Goal: Transaction & Acquisition: Purchase product/service

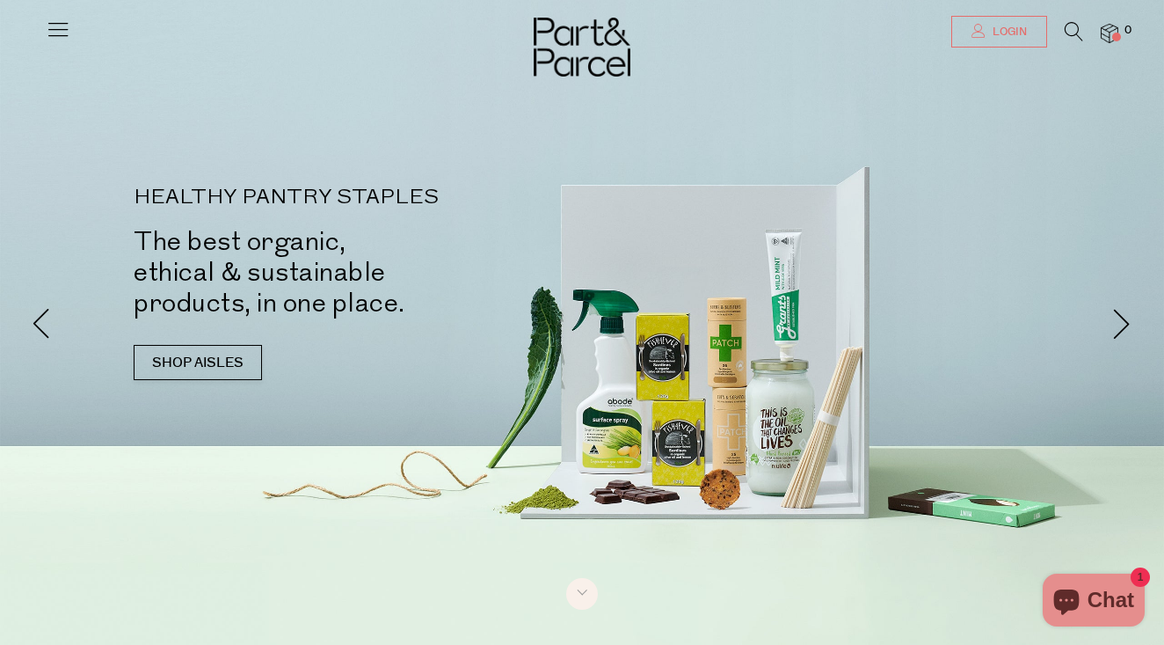
click at [1003, 31] on span "Login" at bounding box center [1007, 32] width 39 height 15
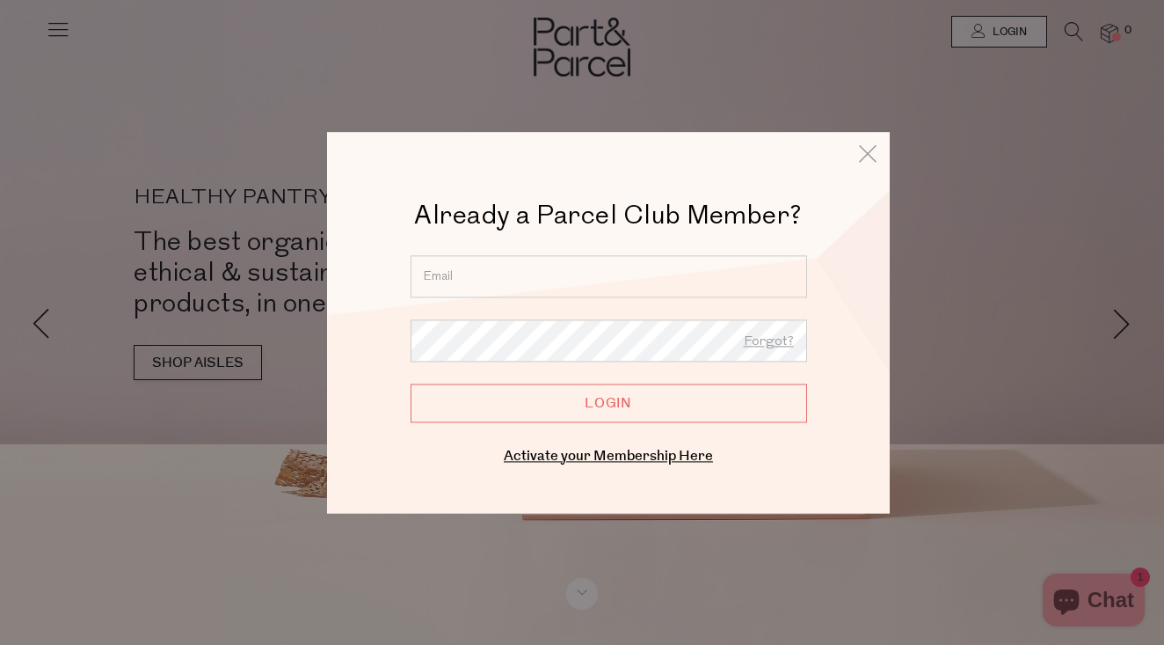
type input "[EMAIL_ADDRESS][DOMAIN_NAME]"
click at [609, 403] on input "Login" at bounding box center [609, 402] width 397 height 39
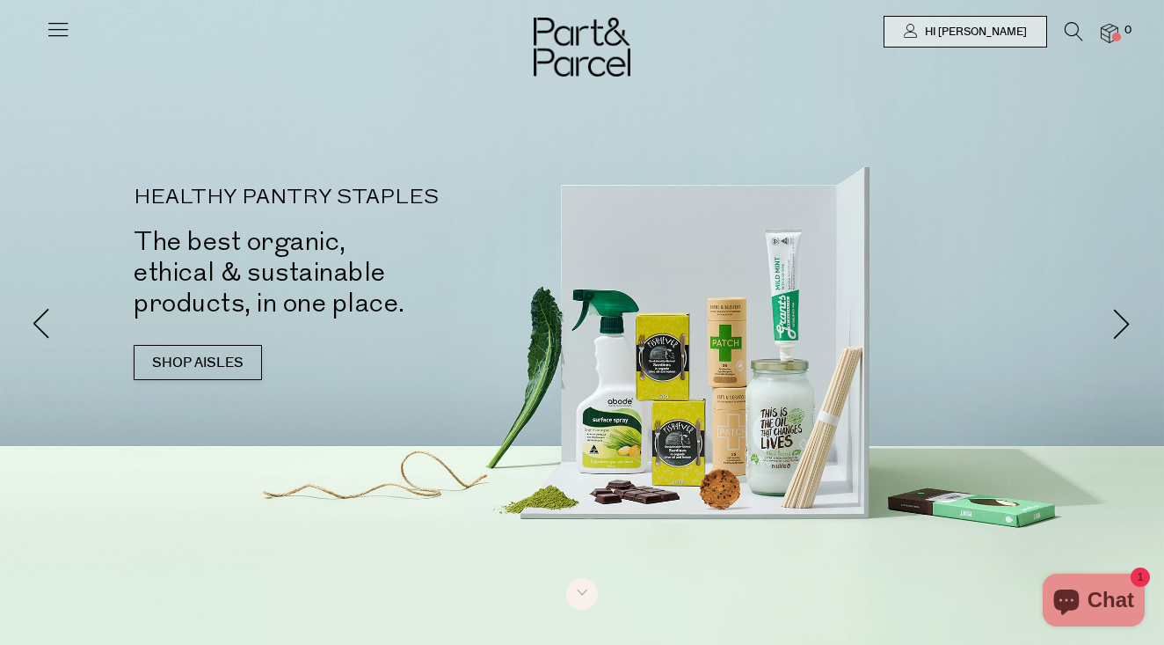
click at [1071, 26] on icon at bounding box center [1074, 31] width 18 height 19
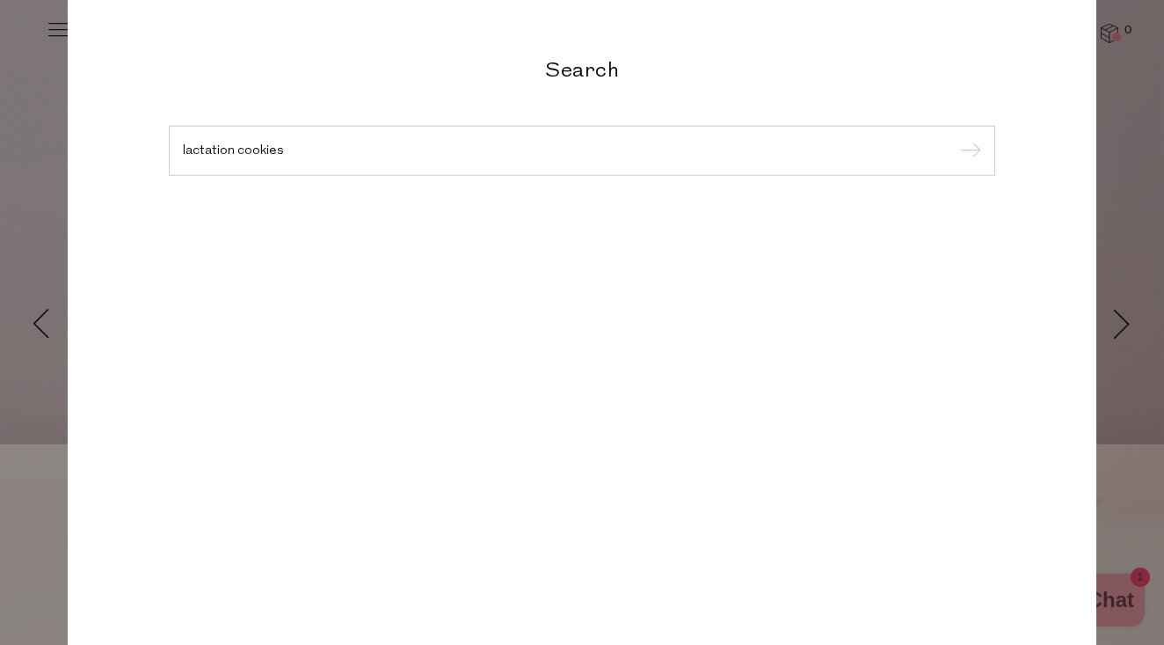
type input "lactation cookies"
click at [968, 151] on input "submit" at bounding box center [968, 151] width 26 height 26
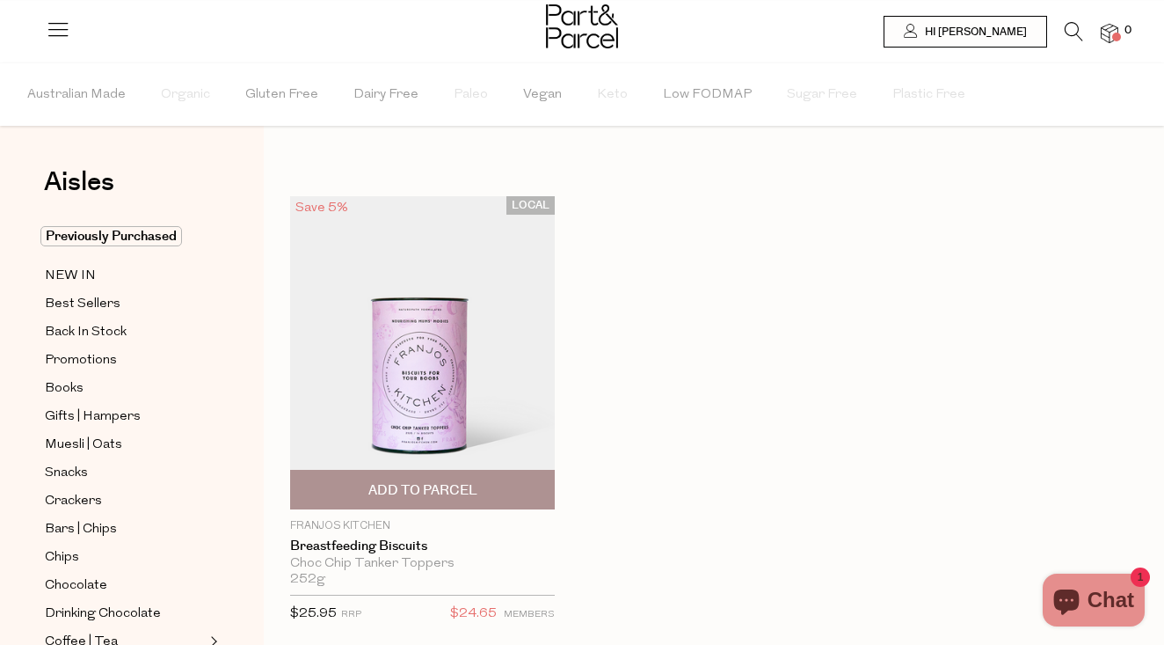
click at [403, 372] on img at bounding box center [422, 352] width 265 height 313
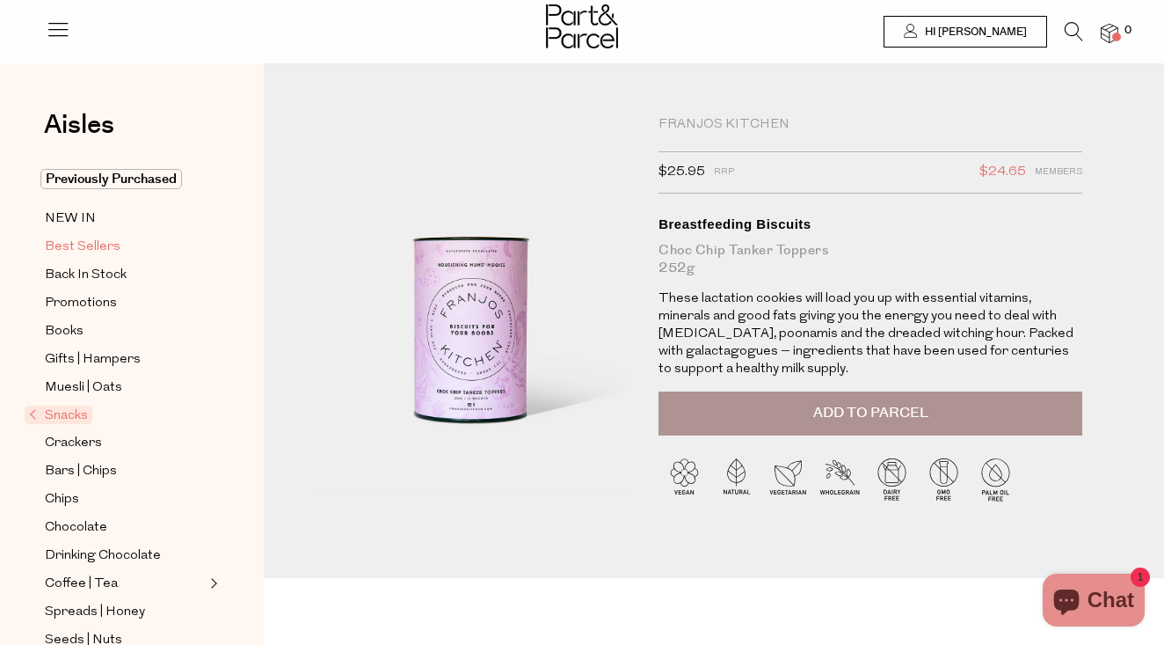
click at [107, 242] on span "Best Sellers" at bounding box center [83, 247] width 76 height 21
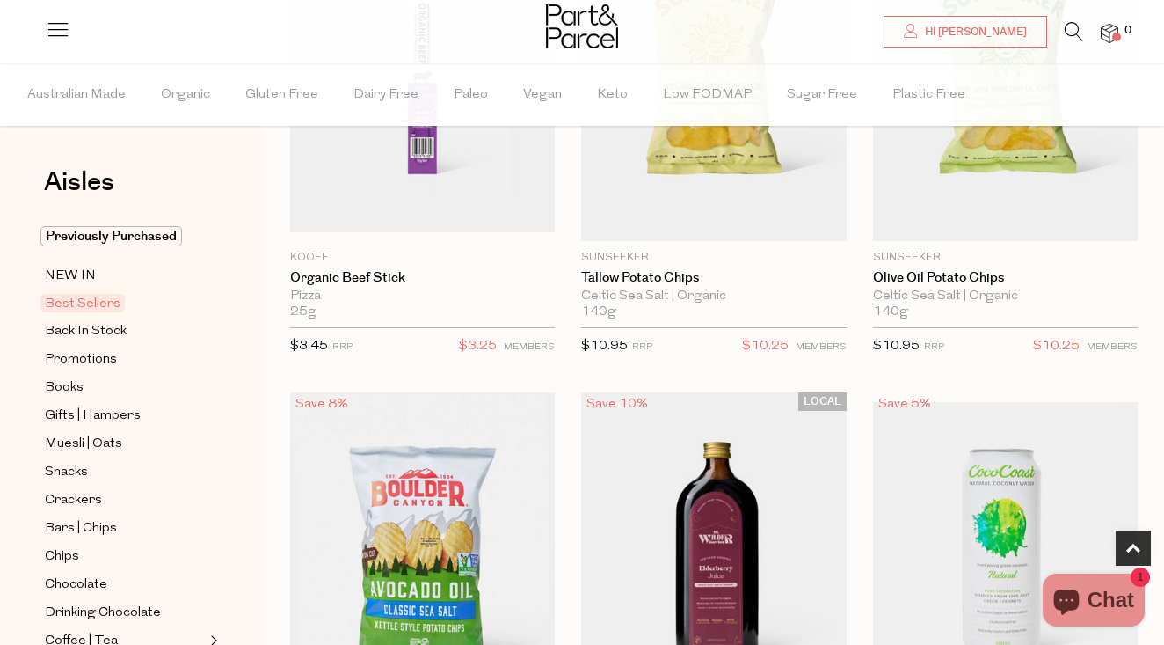
scroll to position [733, 0]
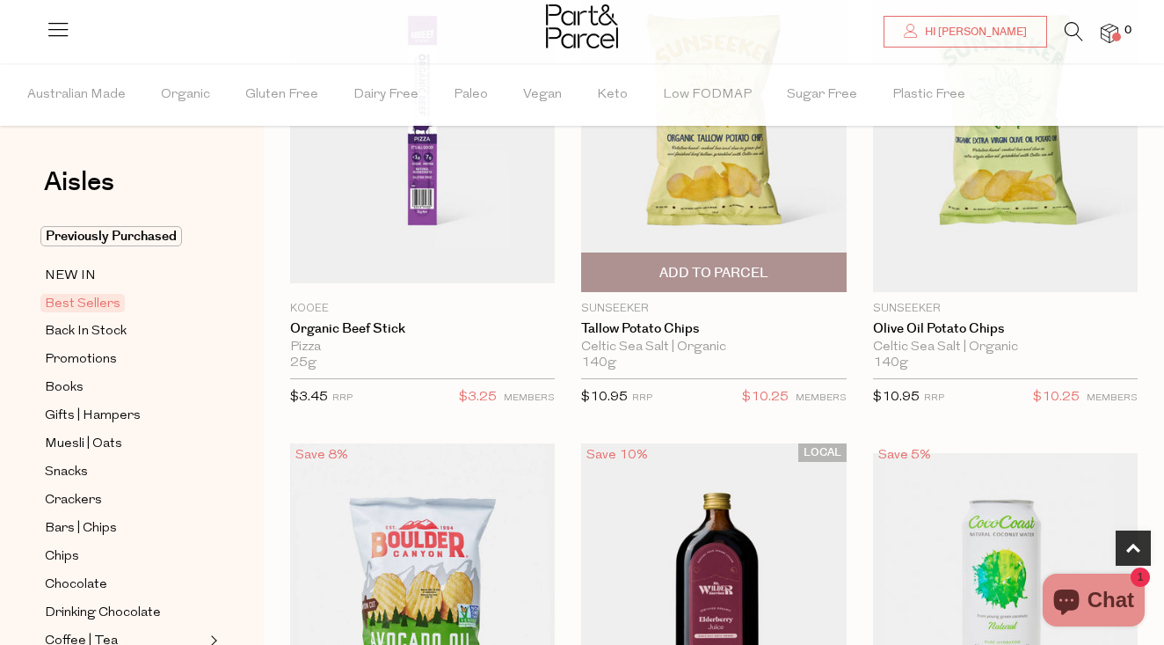
click at [752, 276] on span "Add To Parcel" at bounding box center [714, 273] width 109 height 18
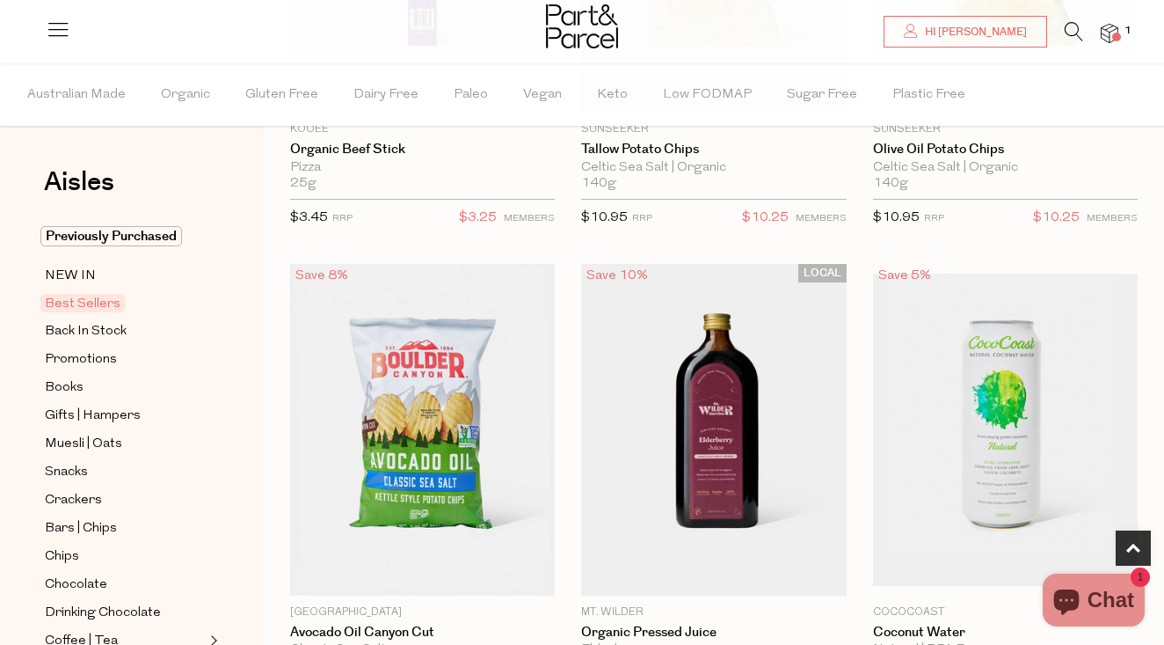
scroll to position [1017, 0]
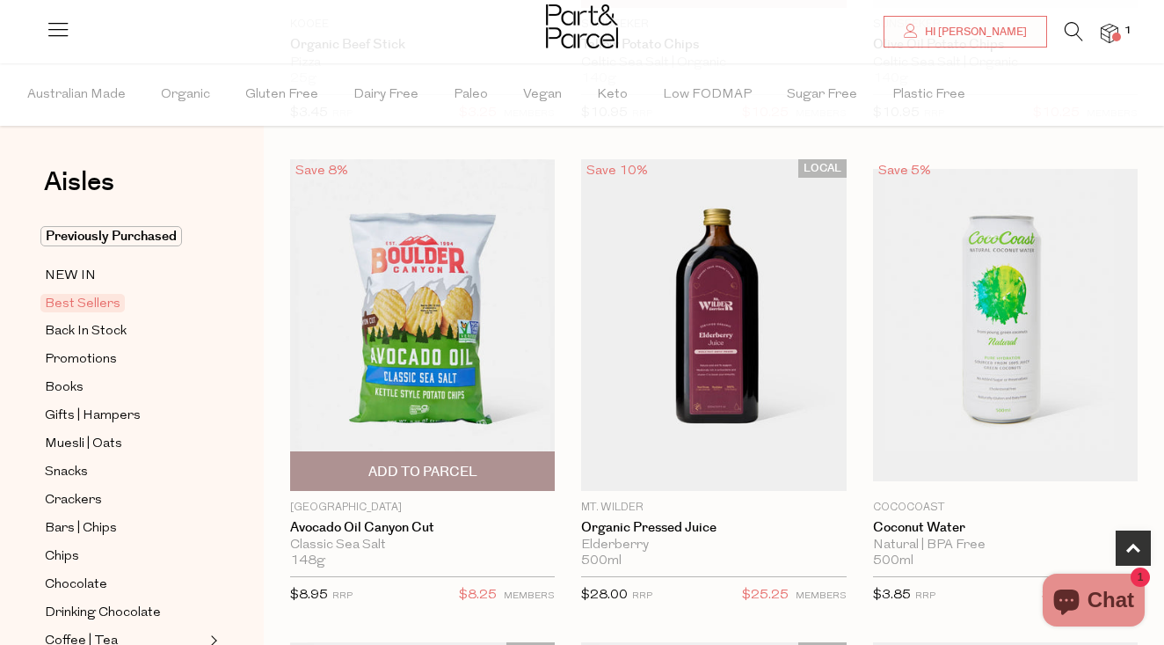
click at [464, 463] on span "Add To Parcel" at bounding box center [422, 472] width 109 height 18
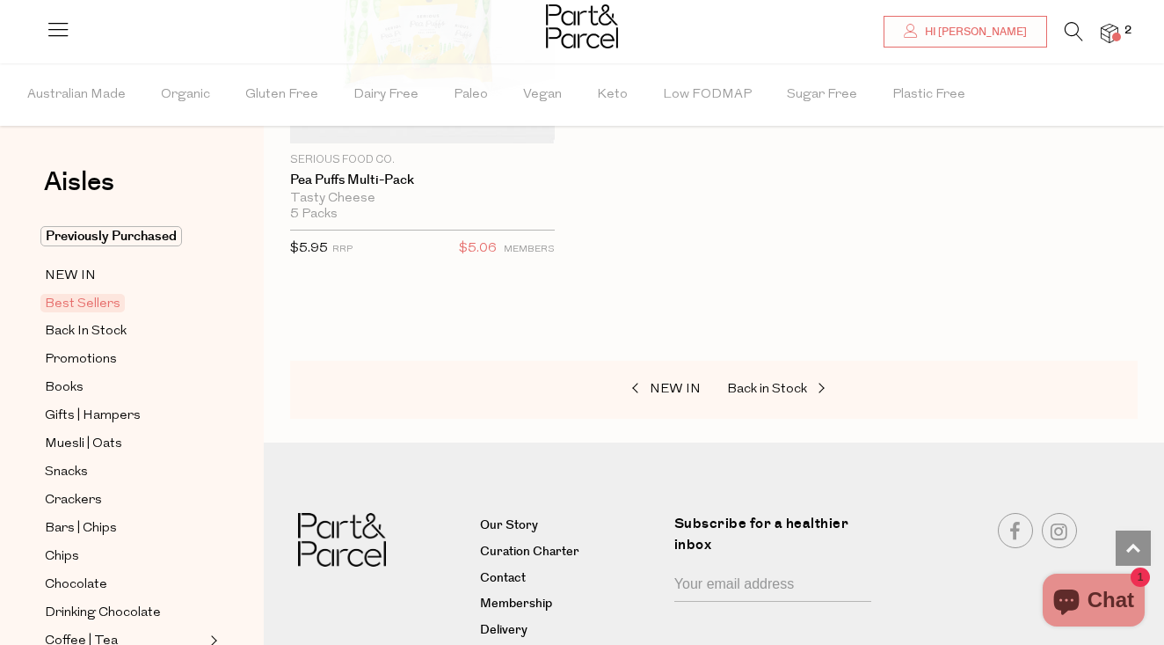
scroll to position [6471, 0]
click at [102, 437] on span "Muesli | Oats" at bounding box center [83, 444] width 77 height 21
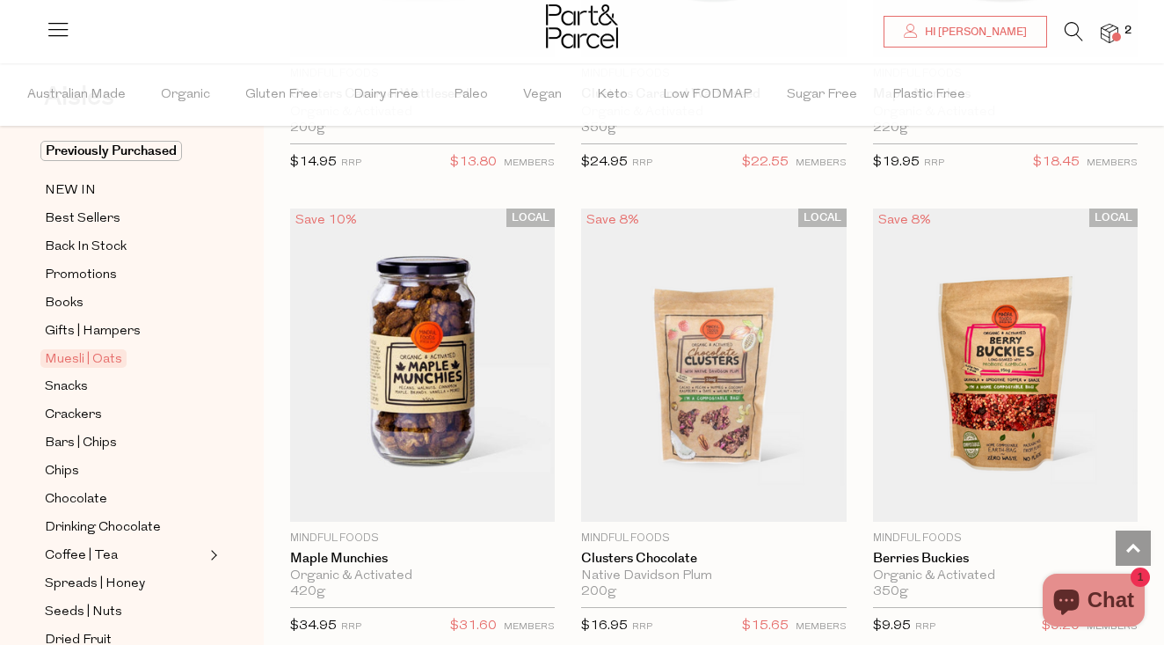
scroll to position [107, 0]
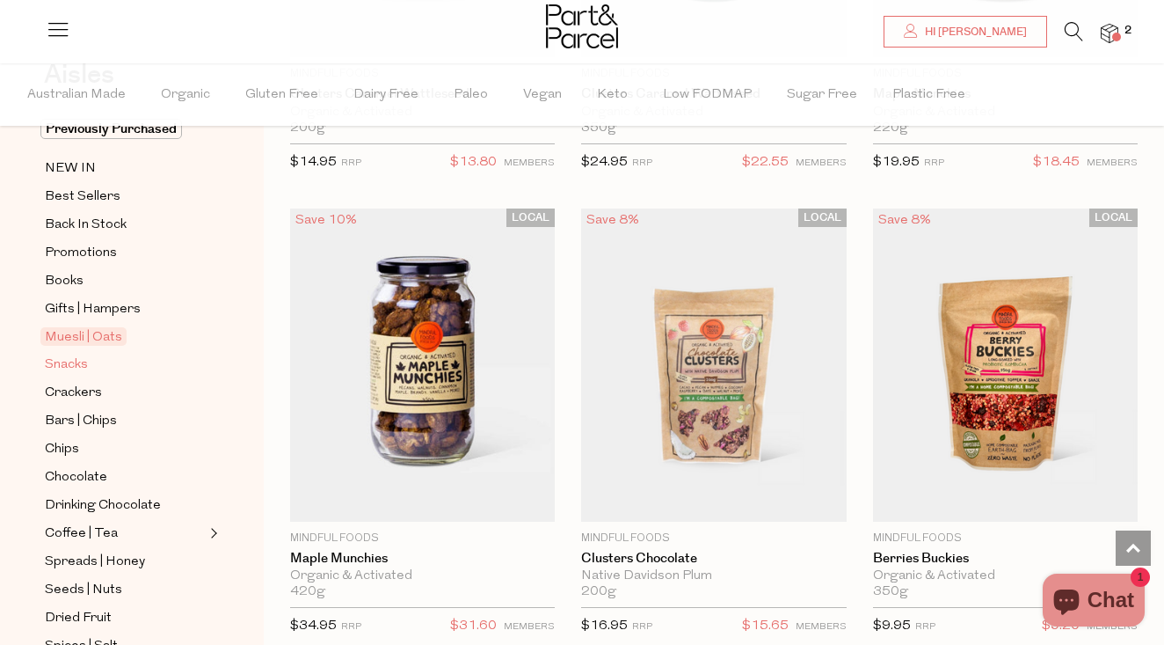
click at [82, 357] on span "Snacks" at bounding box center [66, 364] width 43 height 21
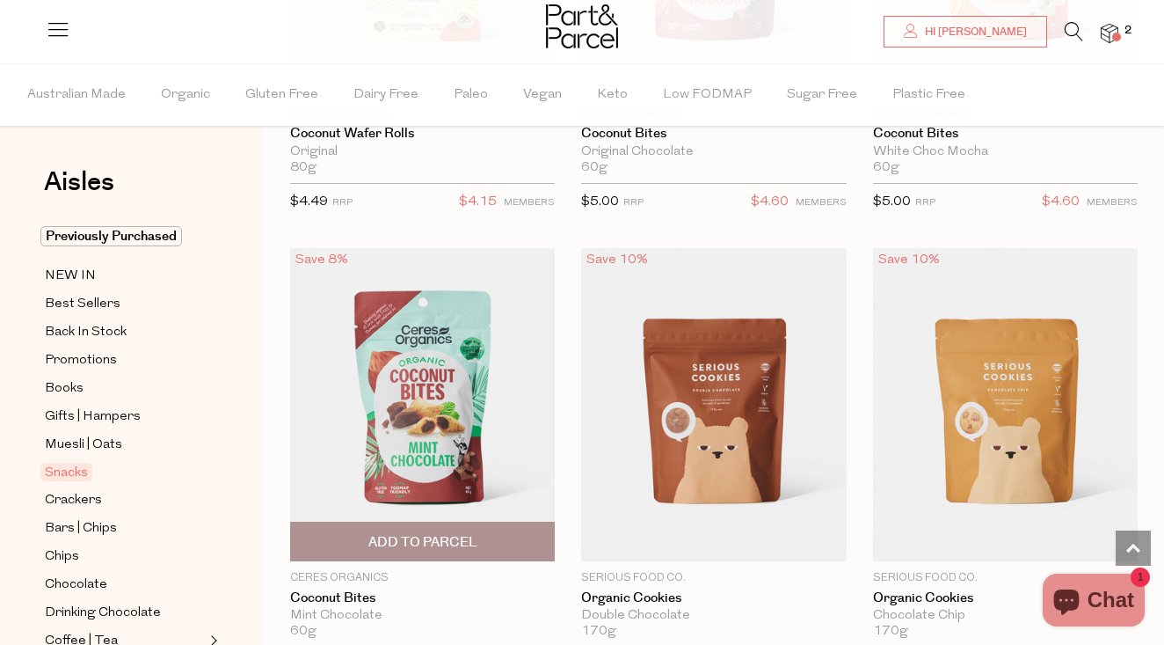
scroll to position [4673, 0]
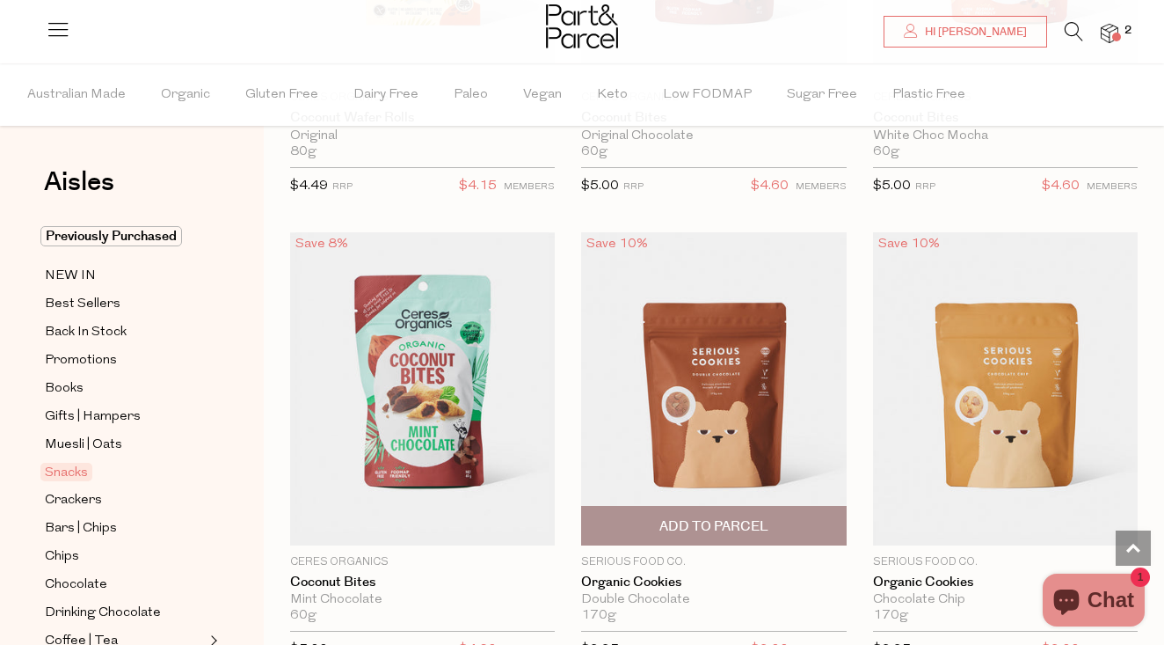
click at [747, 412] on img at bounding box center [713, 388] width 265 height 313
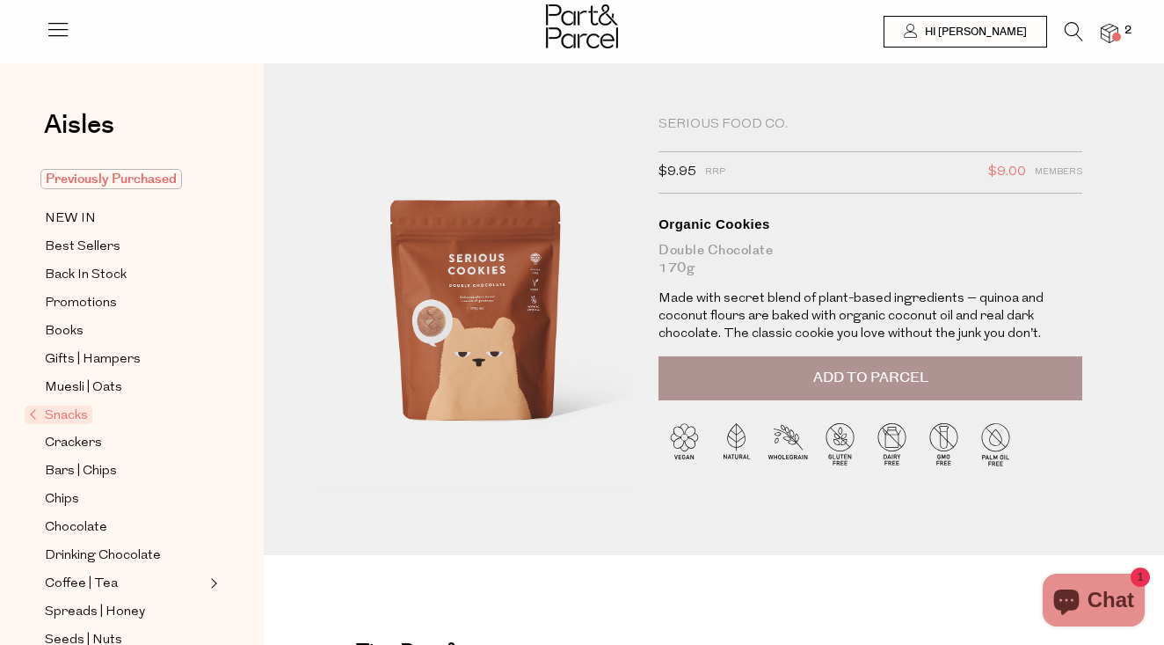
click at [133, 181] on span "Previously Purchased" at bounding box center [111, 179] width 142 height 20
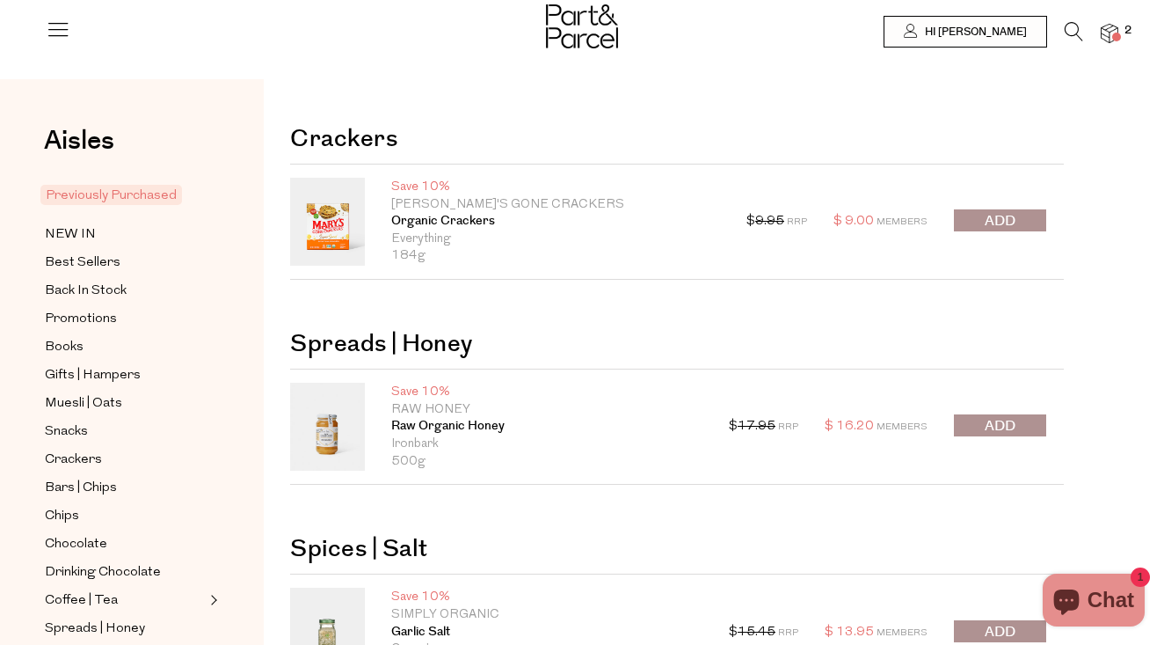
click at [1075, 26] on icon at bounding box center [1074, 31] width 18 height 19
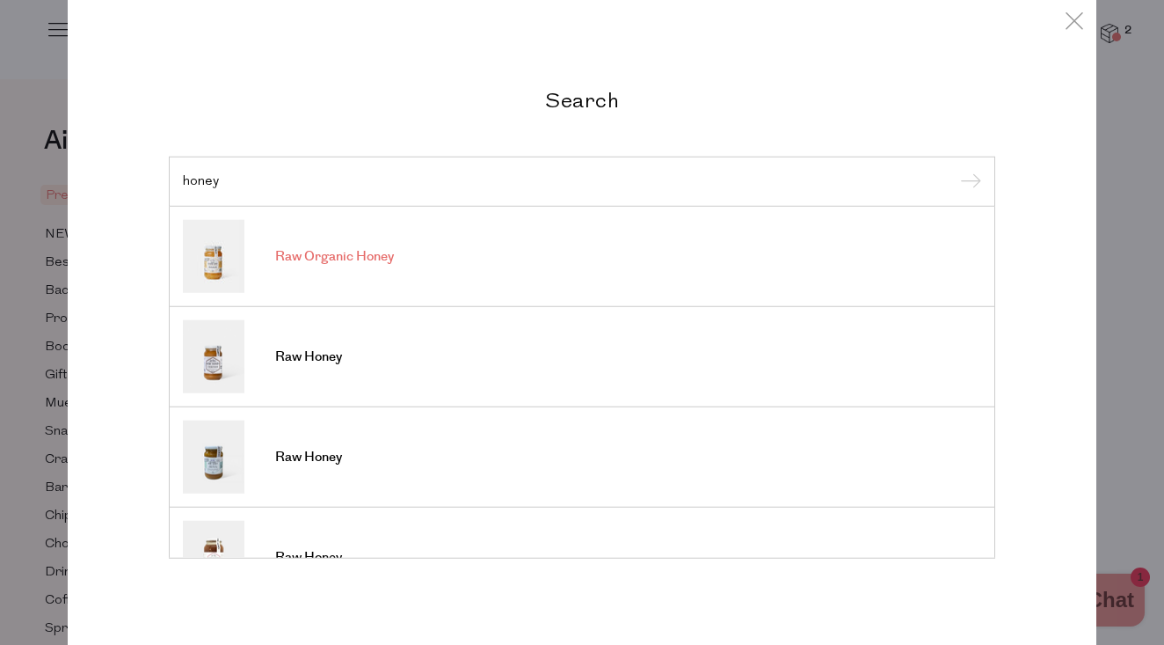
type input "honey"
click at [332, 251] on span "Raw Organic Honey" at bounding box center [334, 257] width 119 height 18
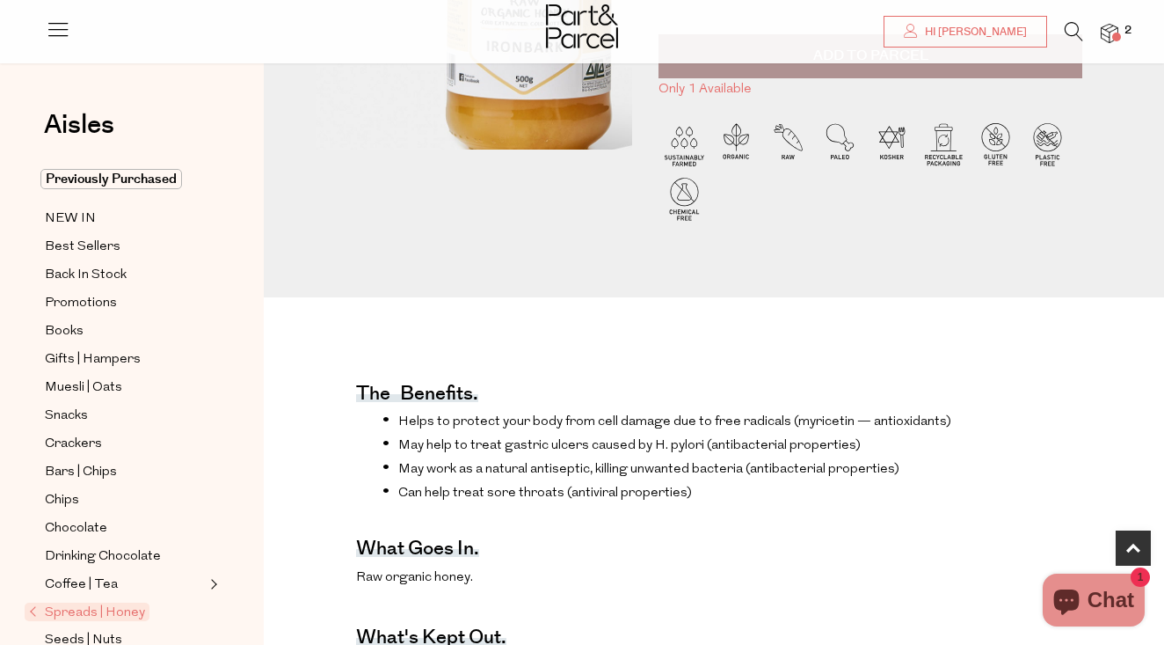
scroll to position [413, 0]
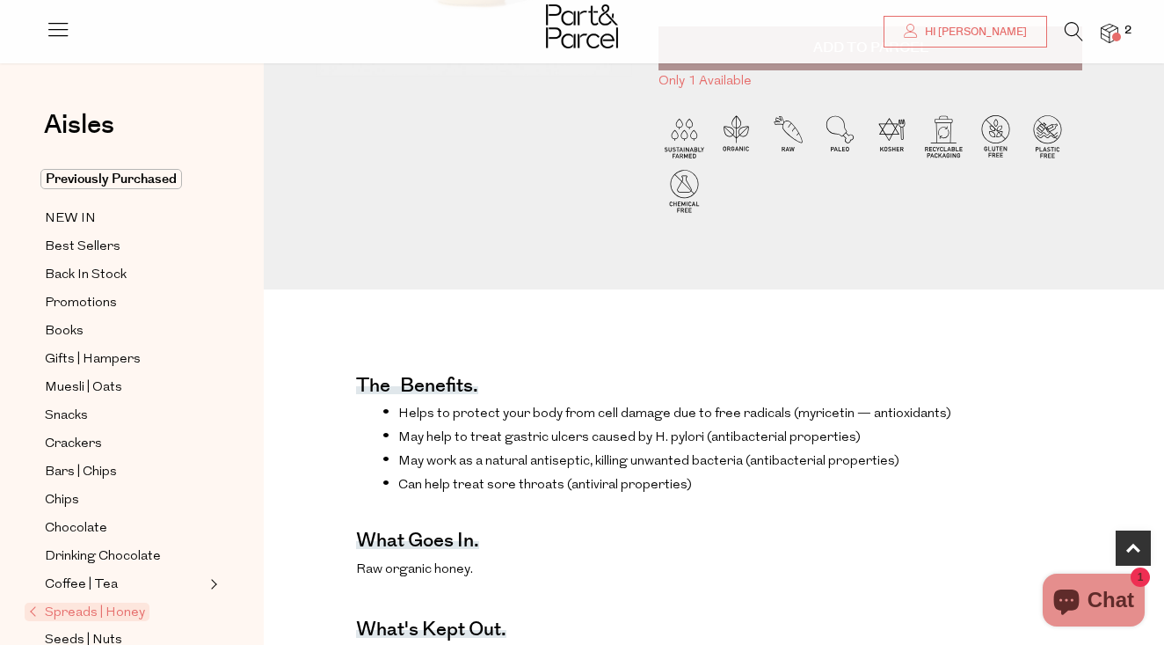
click at [68, 605] on span "Spreads | Honey" at bounding box center [87, 611] width 125 height 18
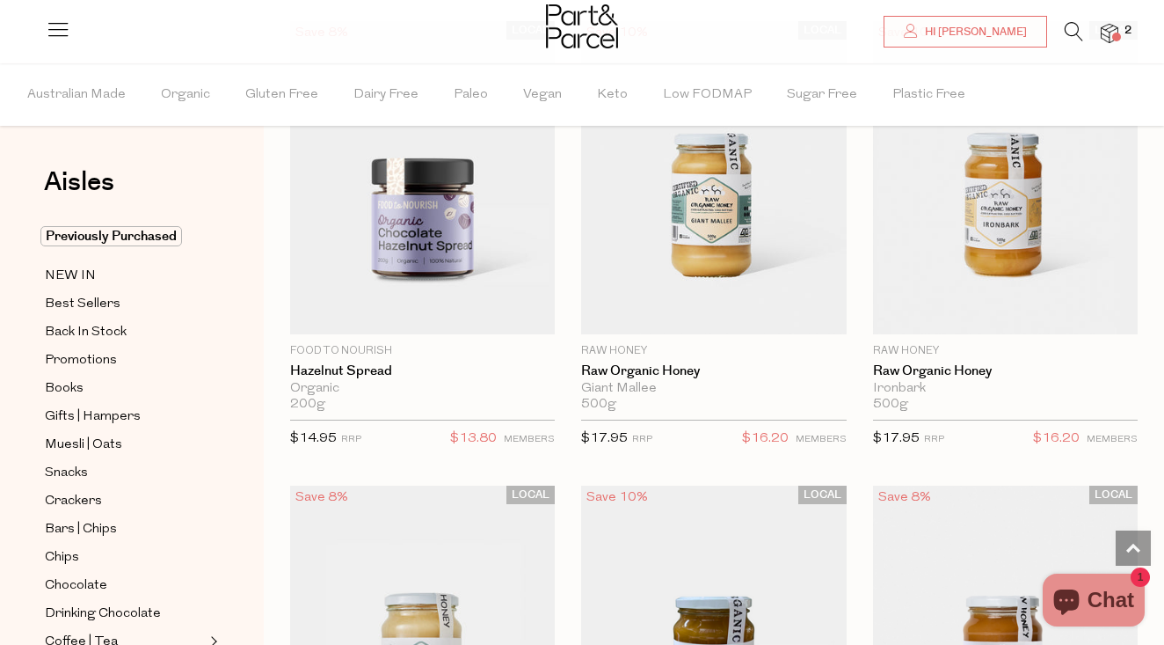
scroll to position [5211, 0]
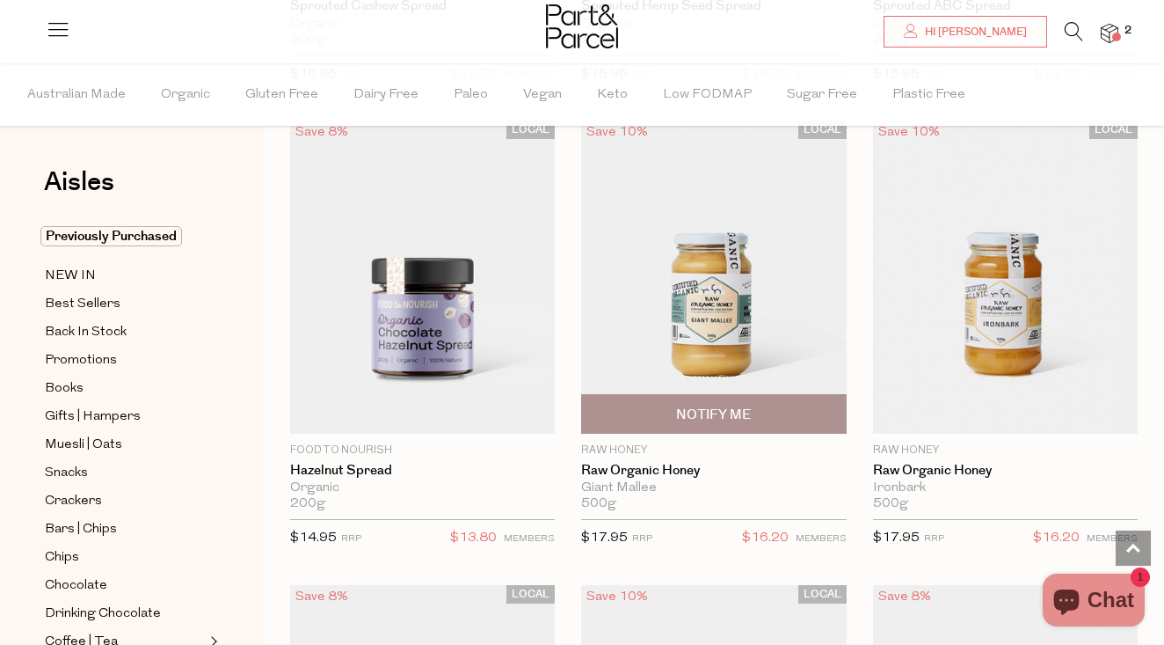
click at [743, 300] on img at bounding box center [713, 276] width 265 height 313
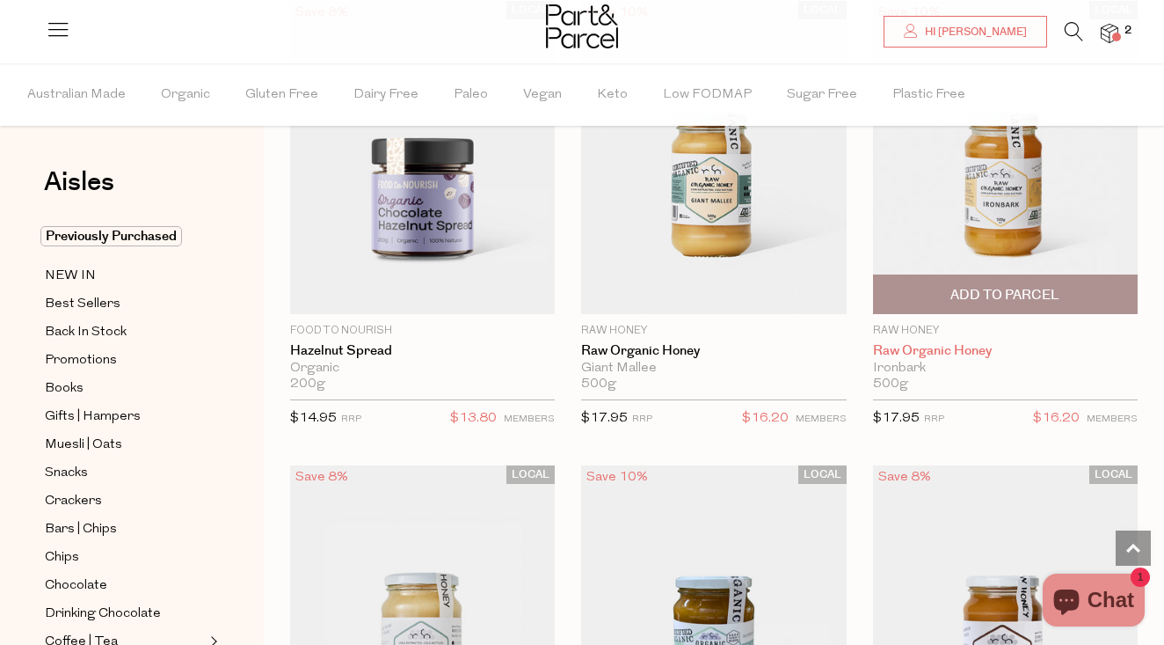
scroll to position [5329, 0]
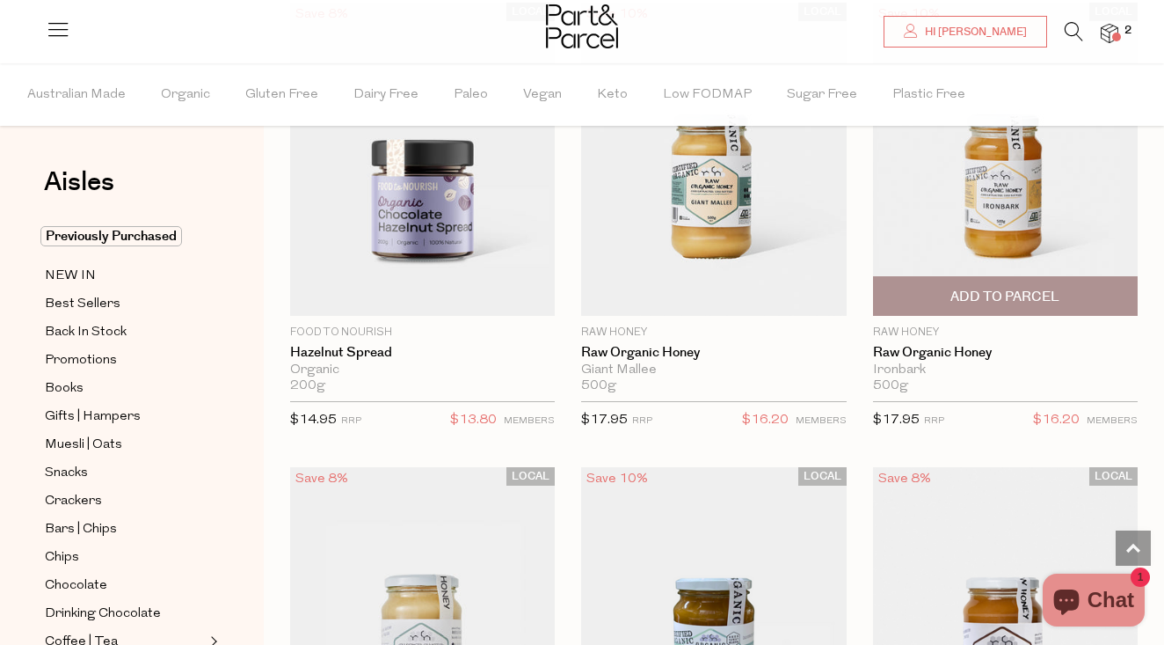
click at [1033, 212] on img at bounding box center [1005, 159] width 265 height 313
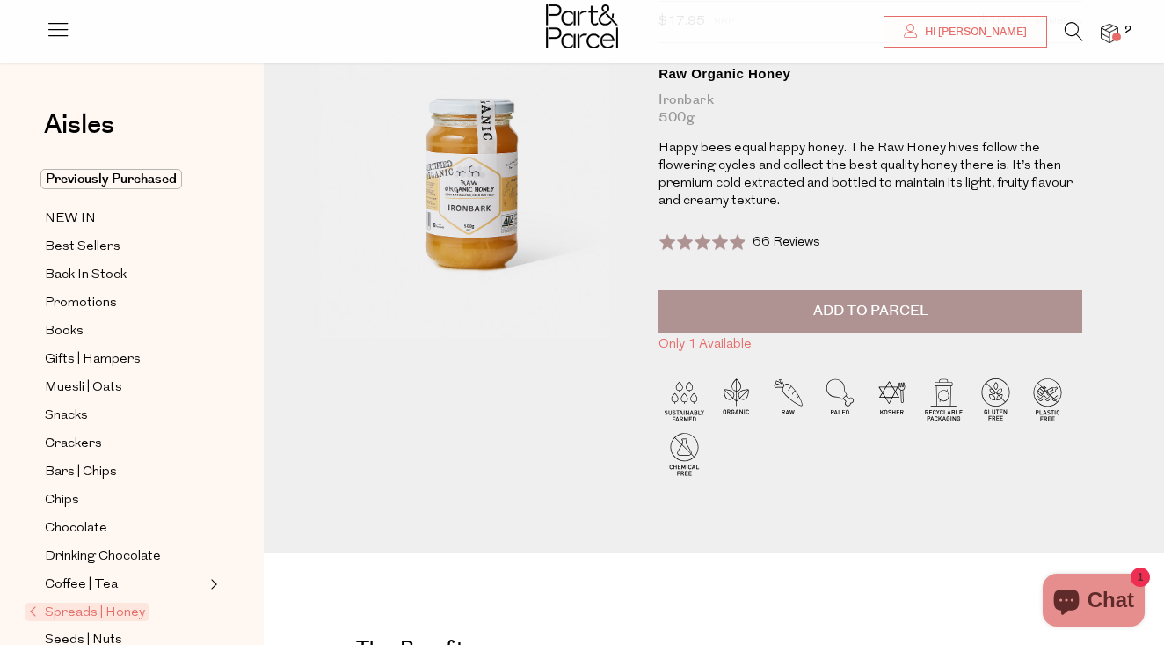
scroll to position [142, 0]
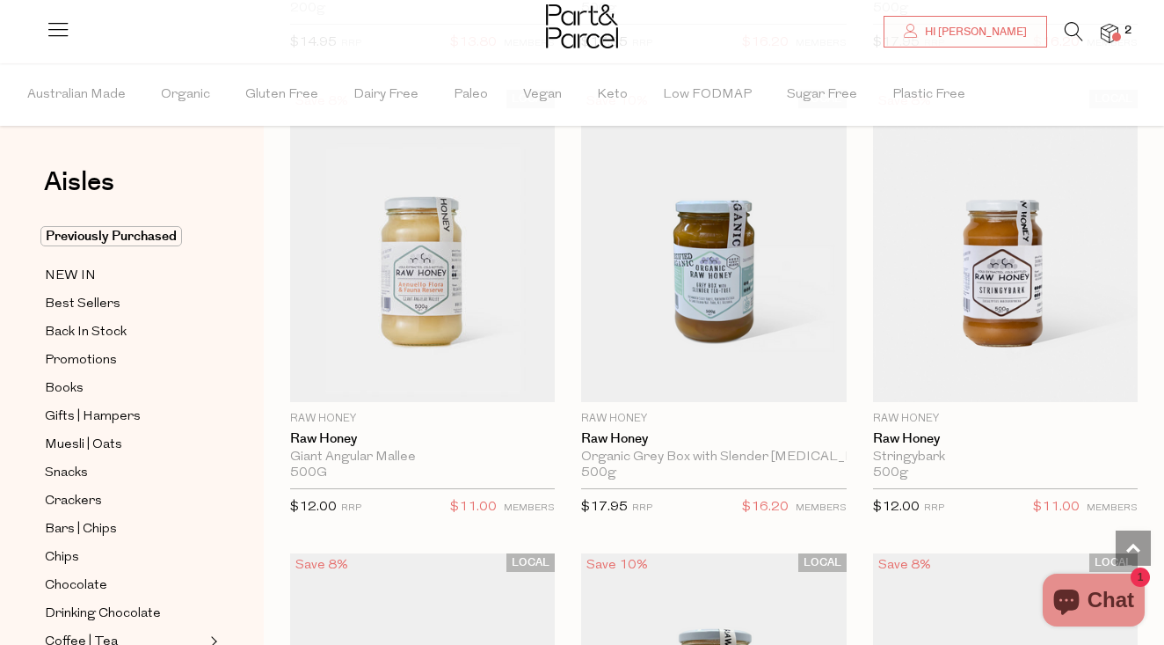
scroll to position [5692, 0]
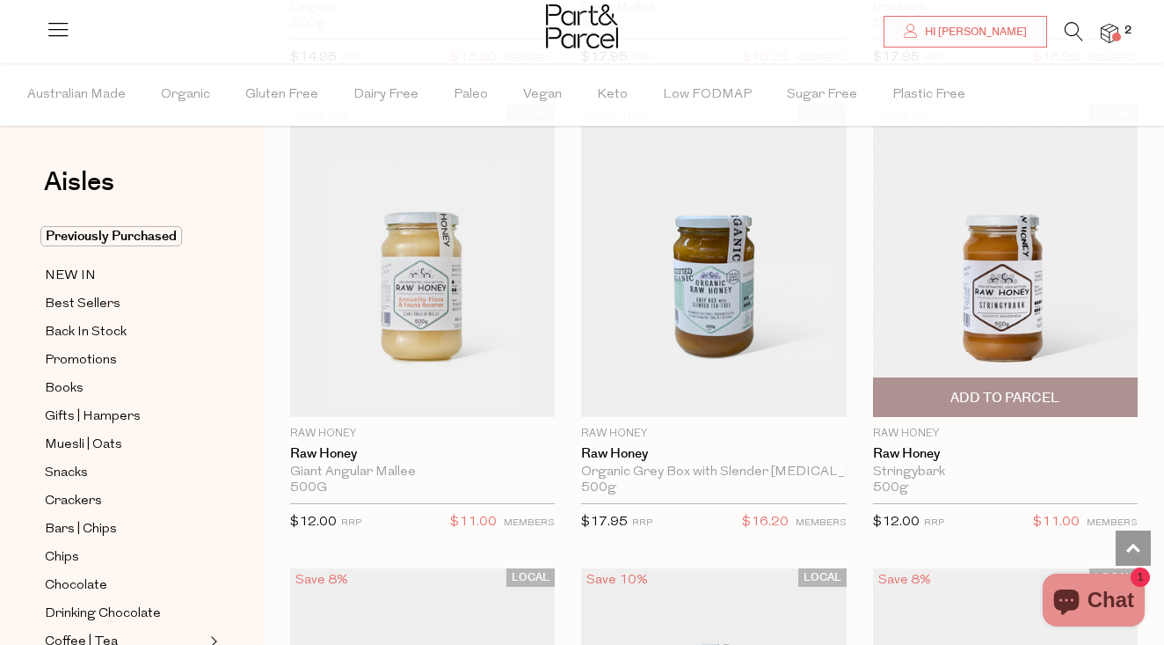
click at [1005, 322] on img at bounding box center [1005, 261] width 265 height 313
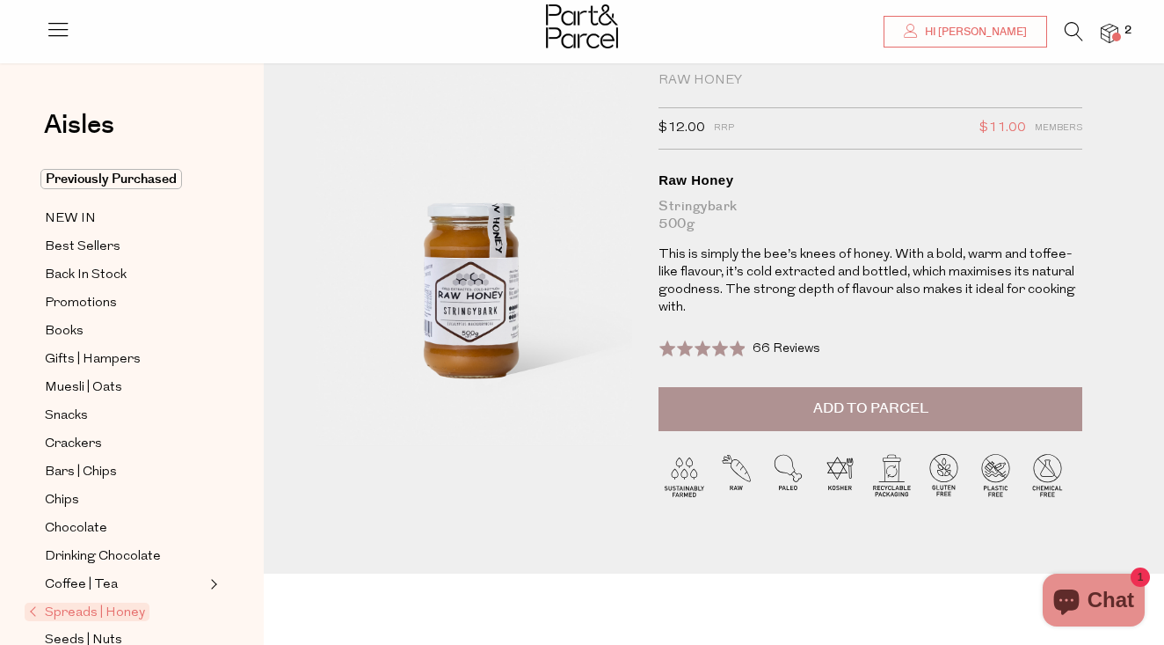
scroll to position [45, 0]
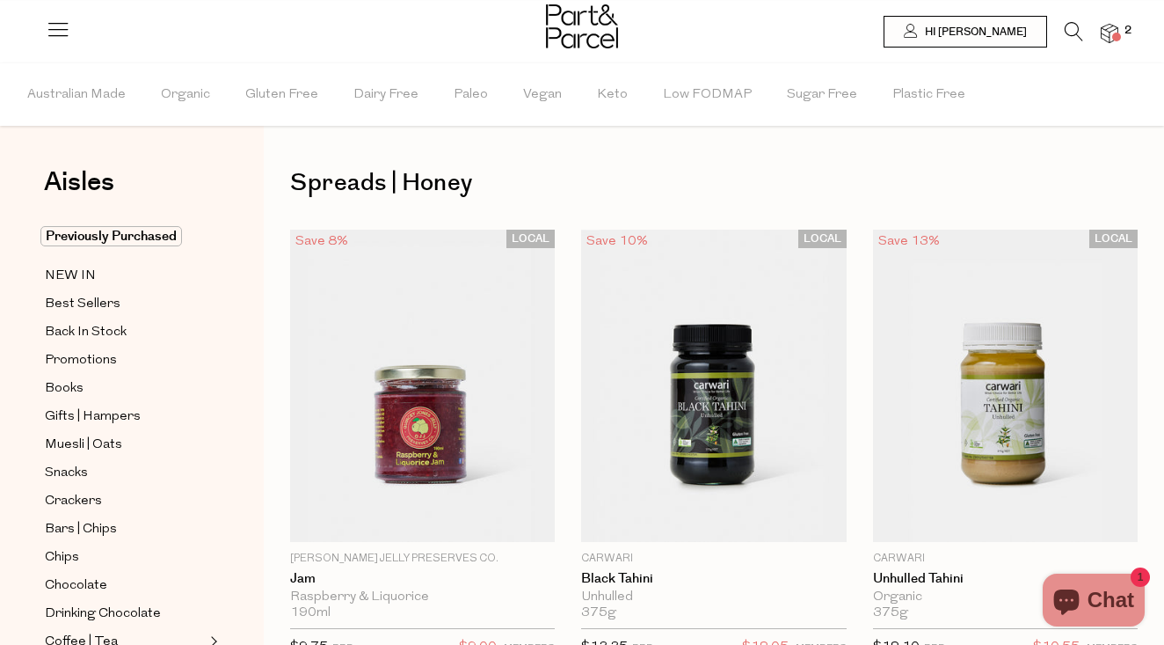
click at [1067, 33] on icon at bounding box center [1074, 31] width 18 height 19
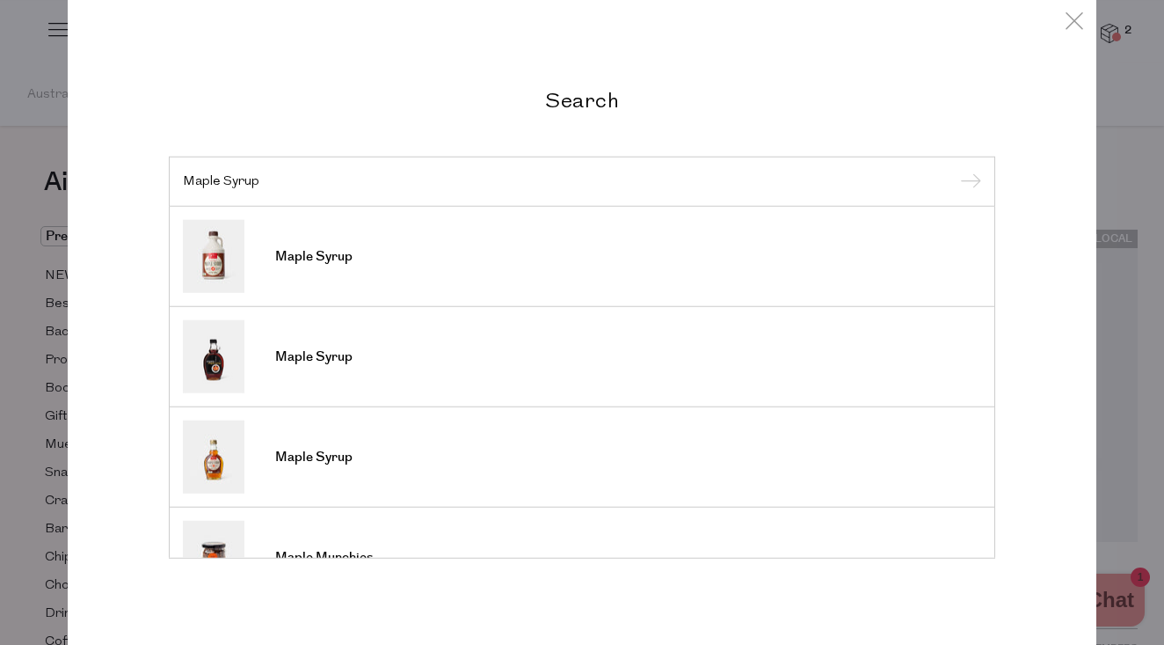
type input "Maple Syrup"
click at [968, 182] on input "submit" at bounding box center [968, 182] width 26 height 26
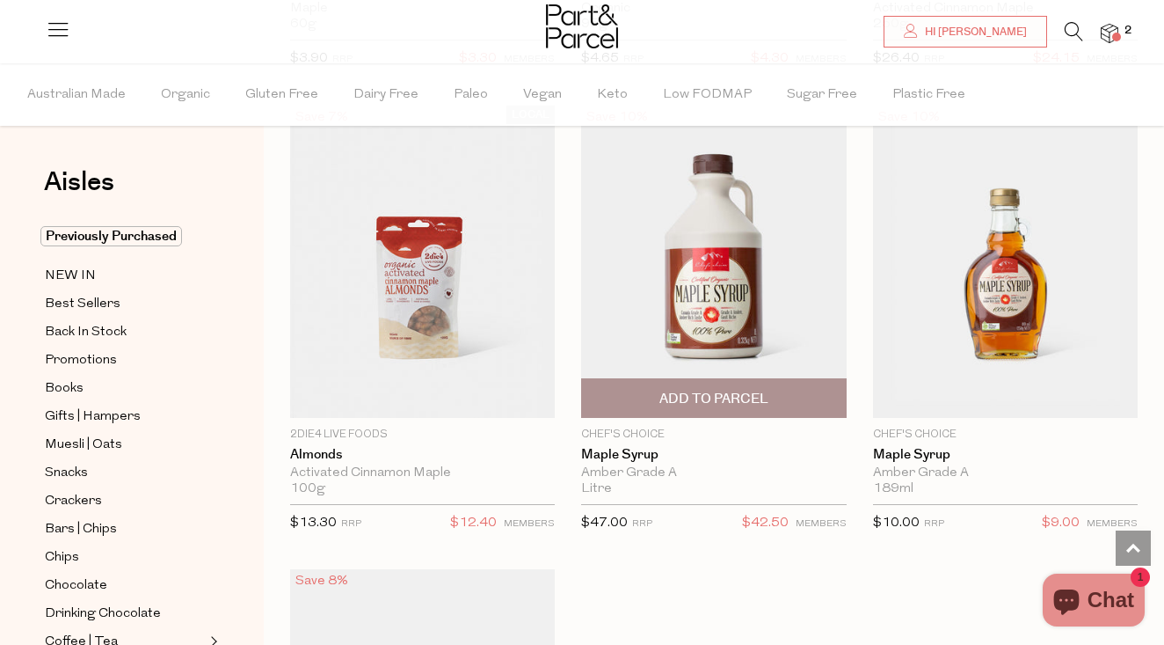
scroll to position [535, 0]
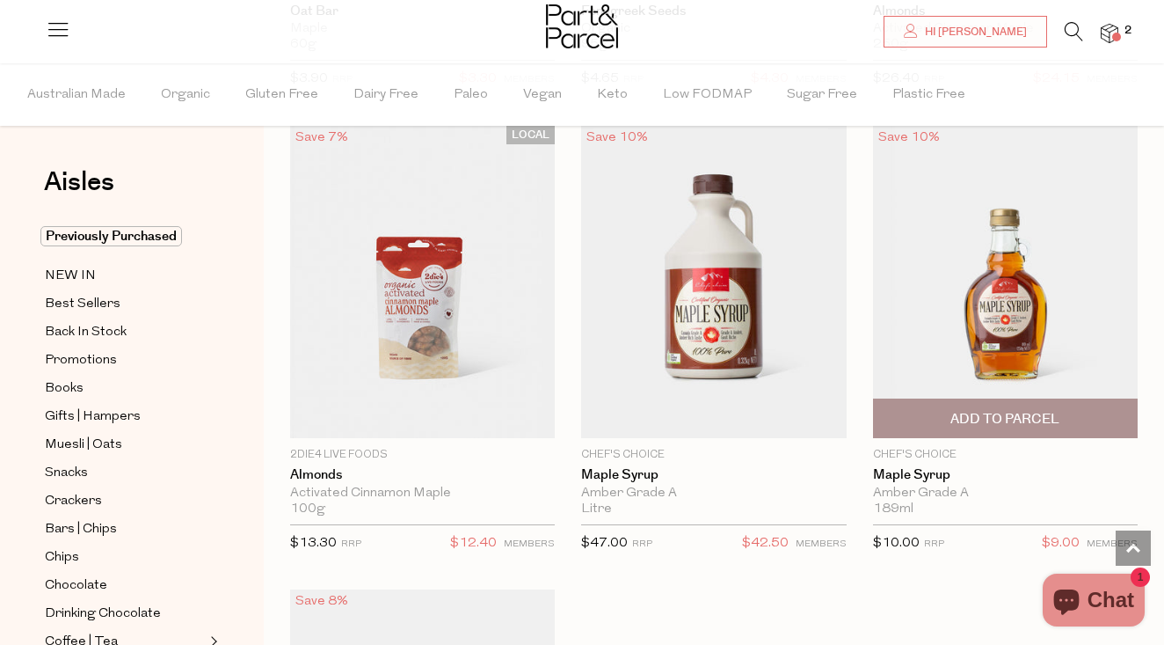
click at [1020, 414] on span "Add To Parcel" at bounding box center [1005, 419] width 109 height 18
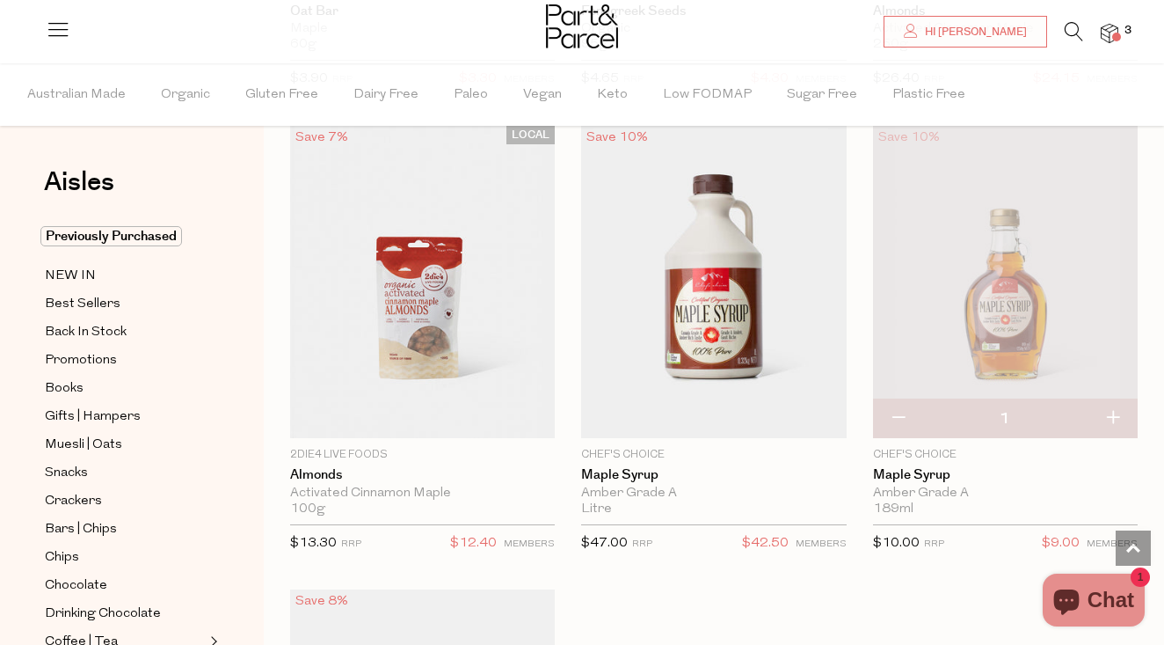
click at [1109, 30] on img at bounding box center [1110, 34] width 18 height 20
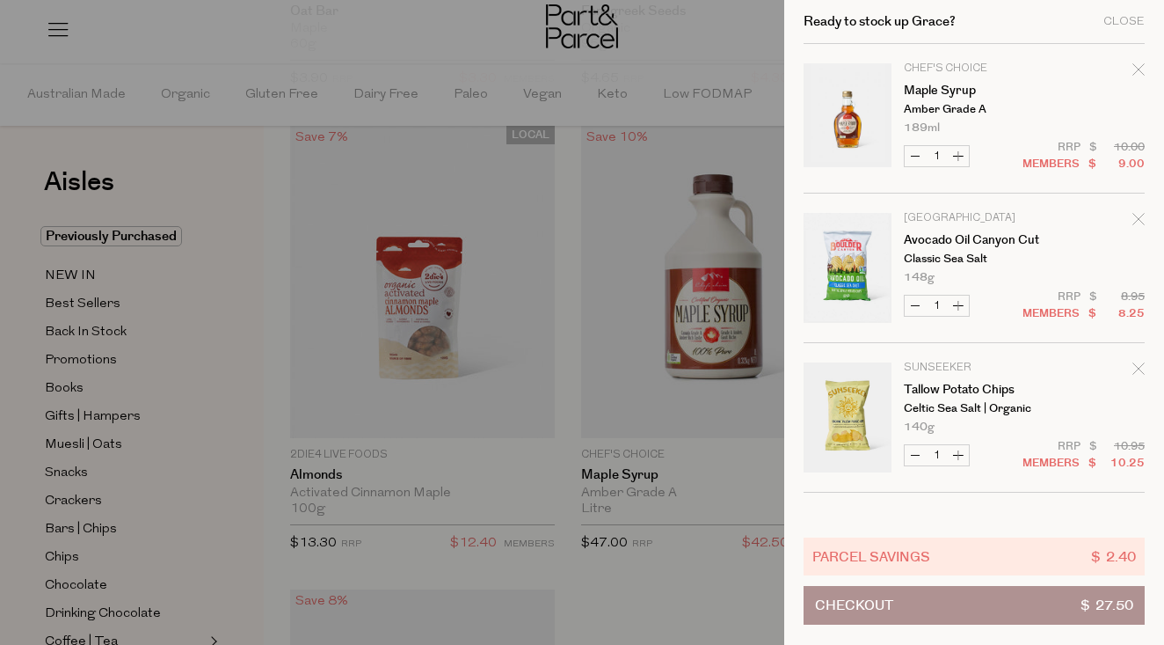
click at [1138, 213] on icon "Remove Avocado Oil Canyon Cut" at bounding box center [1139, 219] width 12 height 12
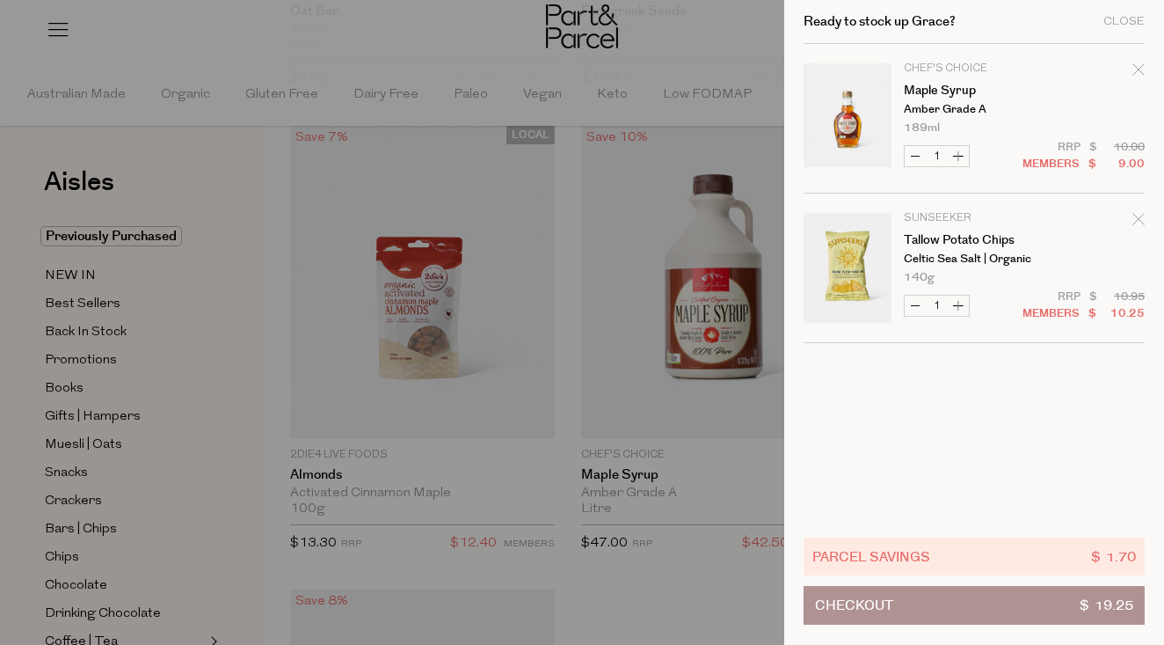
click at [964, 308] on button "Increase Tallow Potato Chips" at bounding box center [958, 305] width 21 height 20
type input "2"
click at [215, 214] on div at bounding box center [582, 322] width 1164 height 645
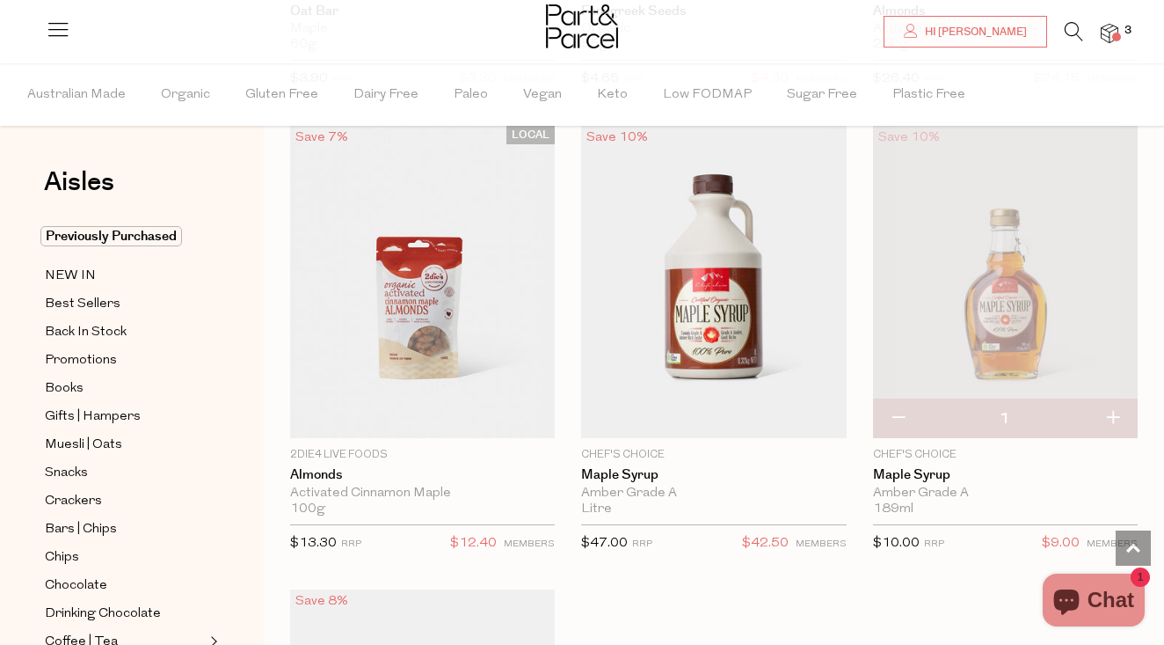
click at [1072, 23] on icon at bounding box center [1074, 31] width 18 height 19
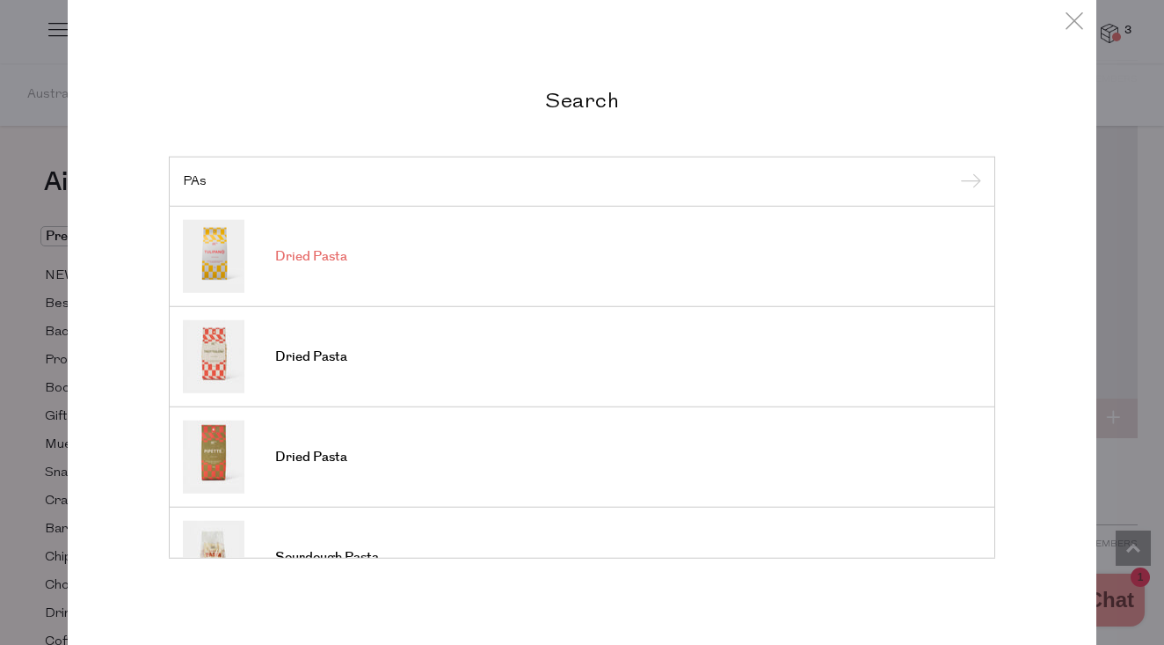
type input "PAs"
click at [325, 259] on span "Dried Pasta" at bounding box center [311, 257] width 72 height 18
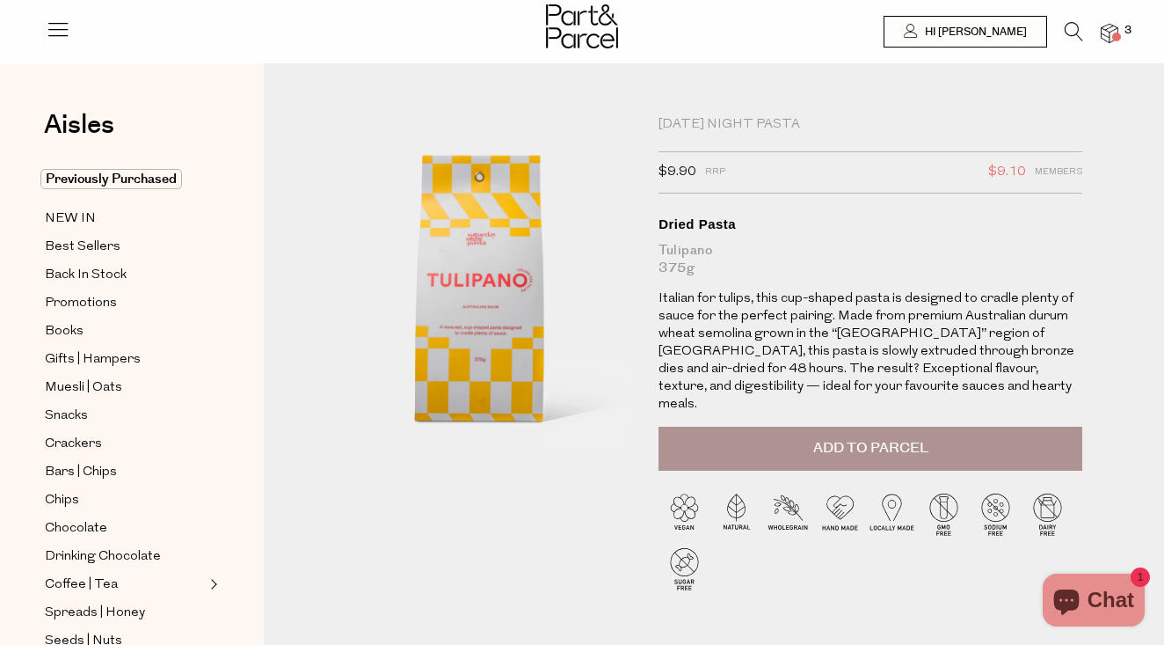
click at [732, 118] on div "Saturday Night Pasta" at bounding box center [871, 125] width 424 height 18
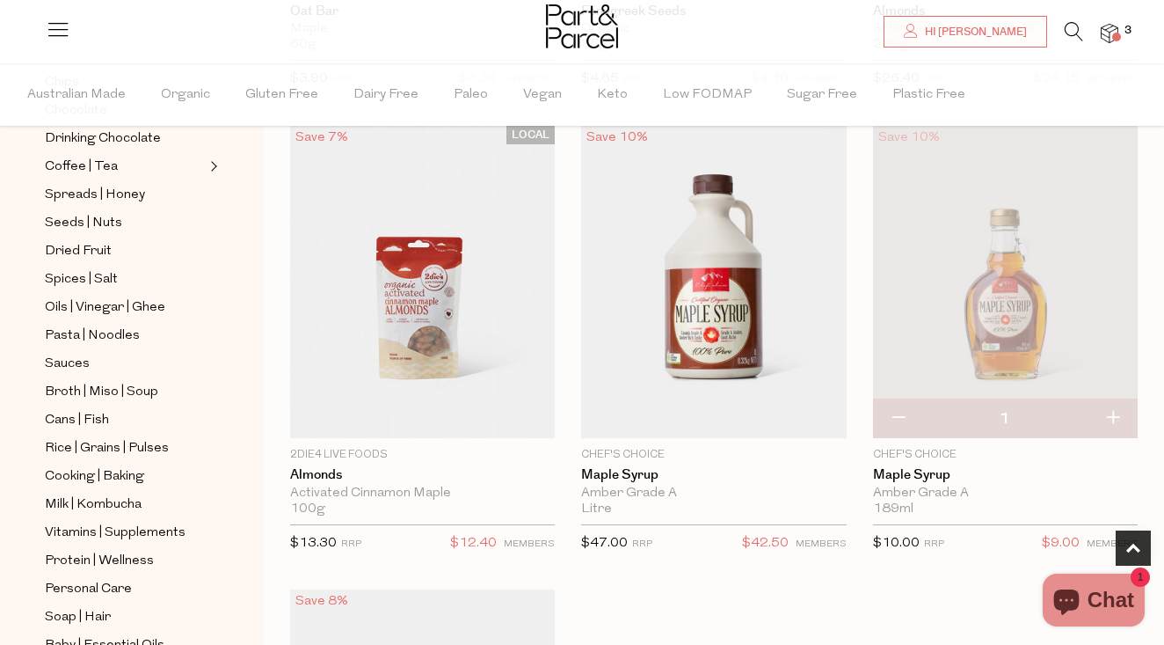
scroll to position [476, 0]
click at [81, 334] on span "Pasta | Noodles" at bounding box center [92, 335] width 95 height 21
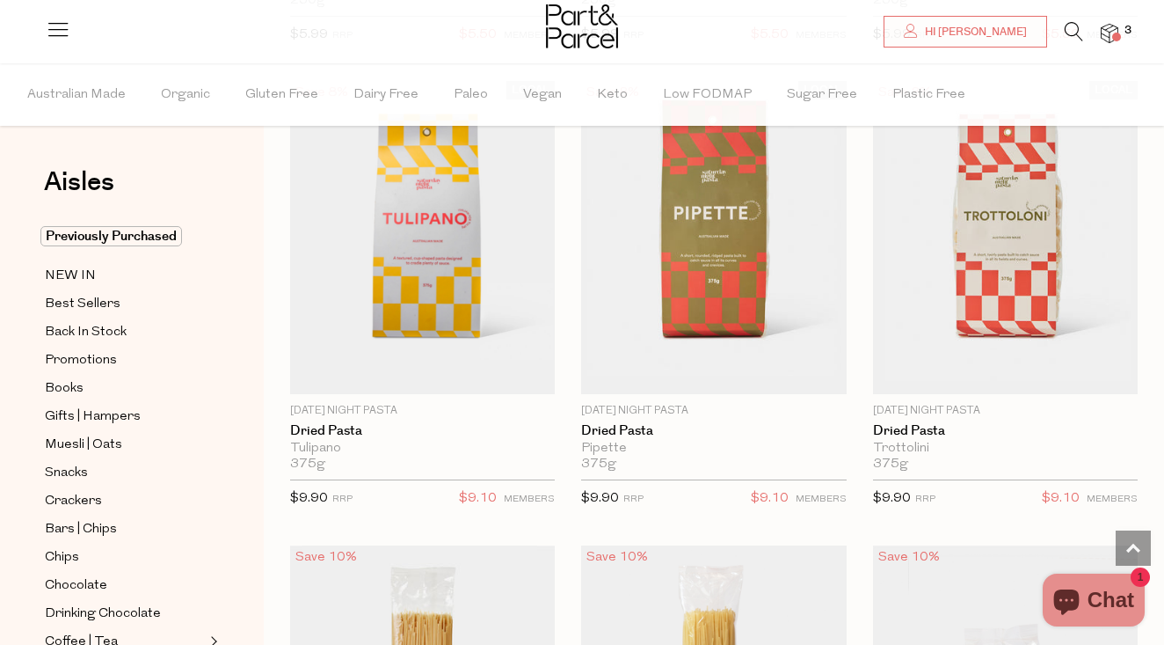
scroll to position [1497, 0]
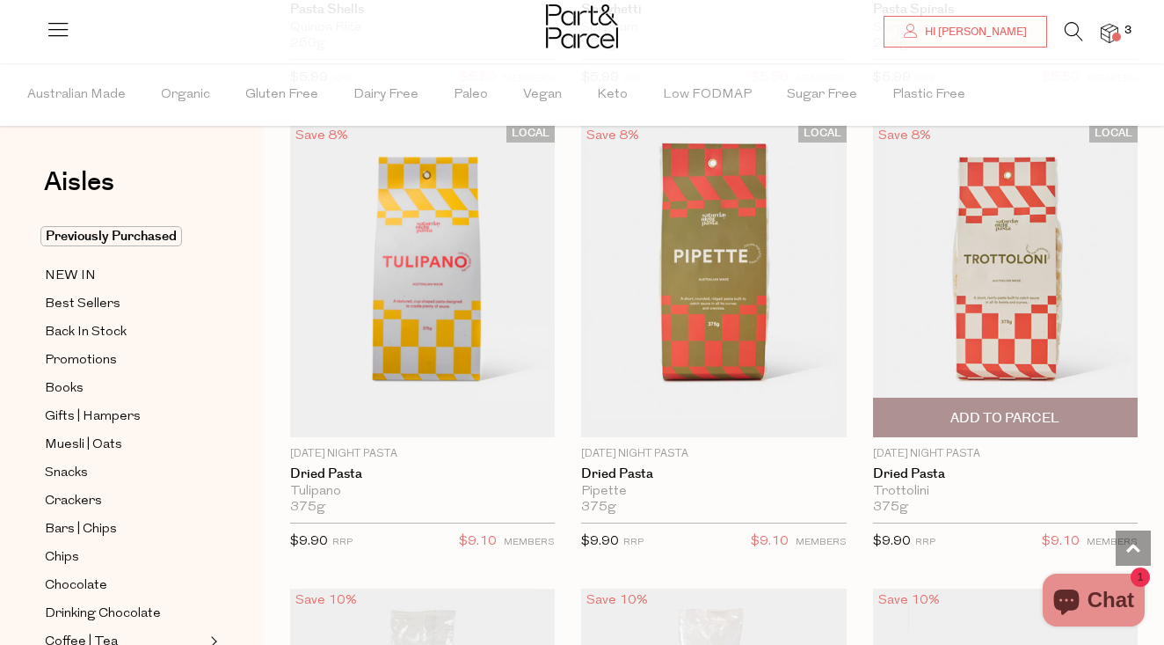
click at [997, 267] on img at bounding box center [1005, 280] width 265 height 313
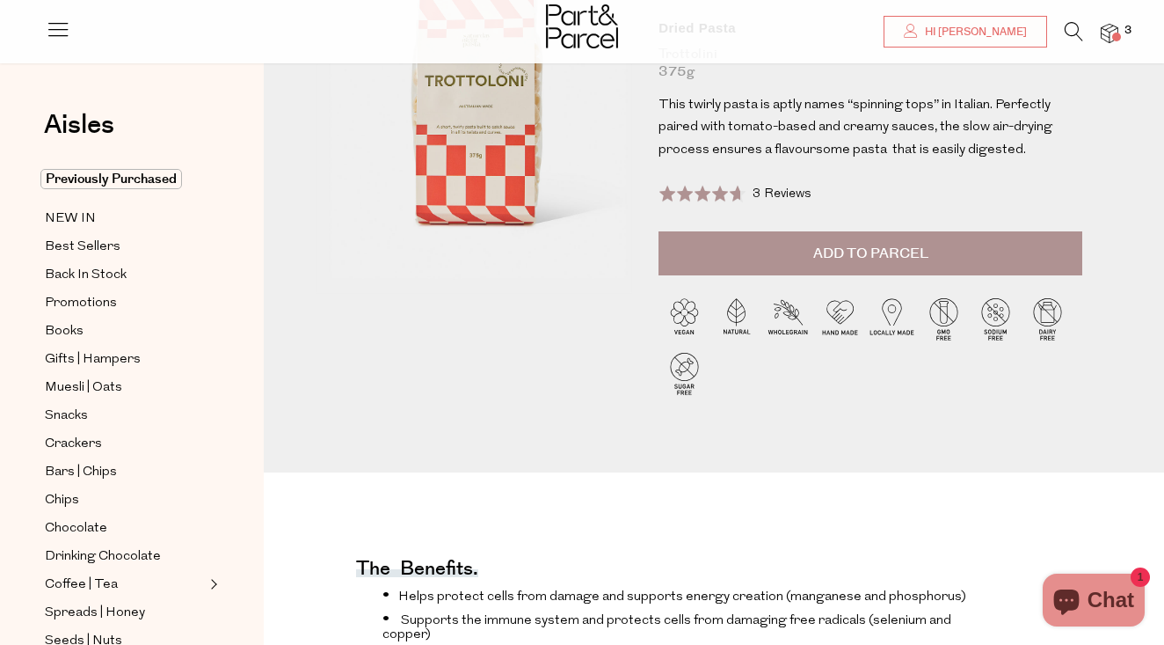
scroll to position [142, 0]
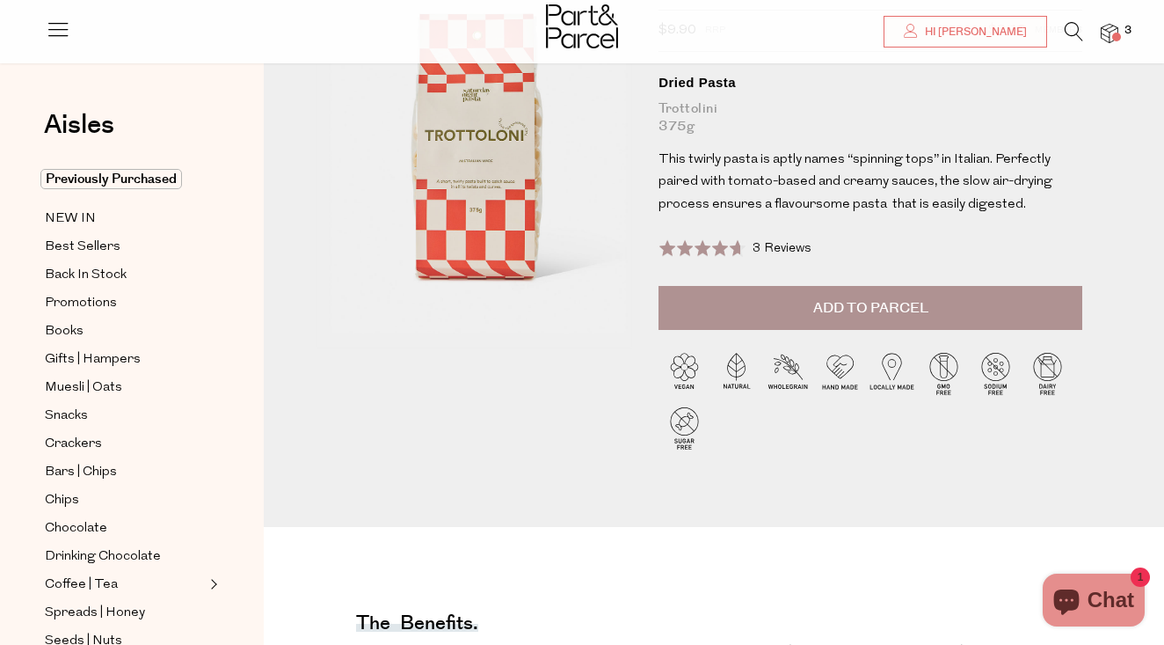
click at [753, 245] on span "3 Reviews" at bounding box center [782, 248] width 59 height 13
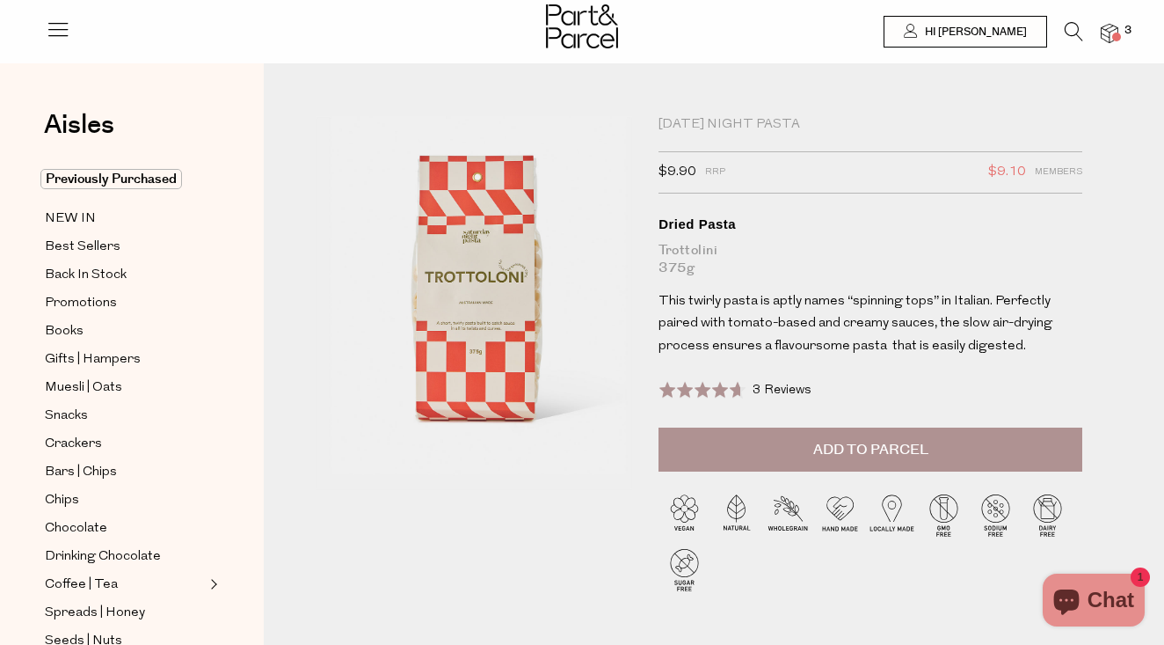
scroll to position [0, 0]
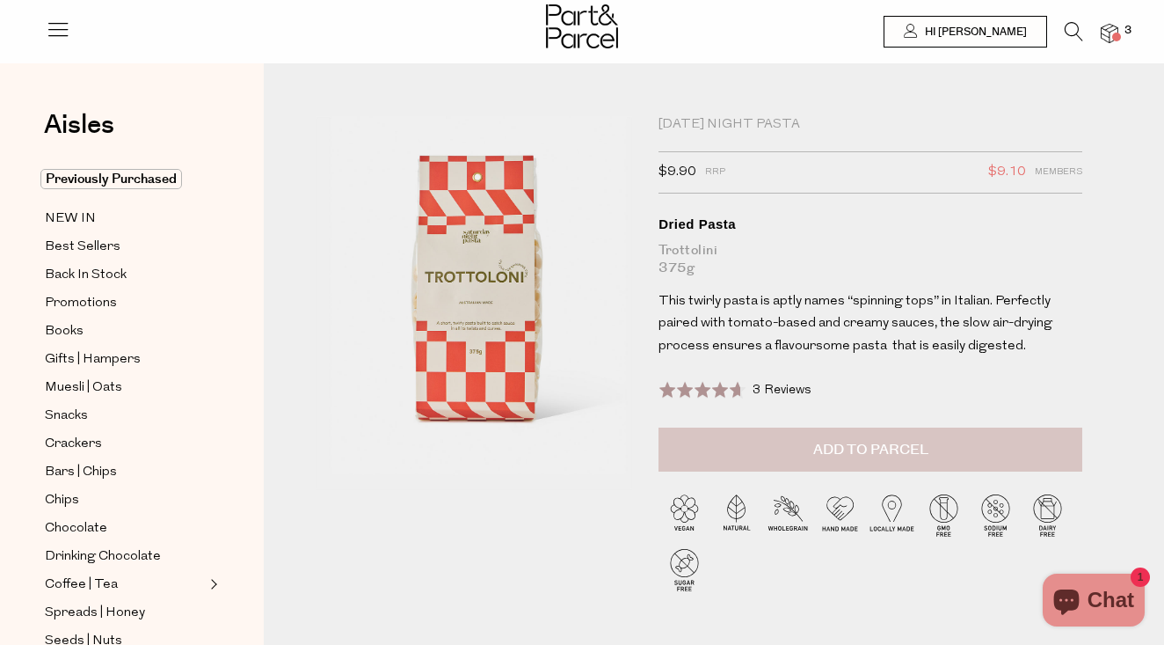
click at [903, 440] on span "Add to Parcel" at bounding box center [870, 450] width 115 height 20
click at [1057, 438] on button "button" at bounding box center [1057, 447] width 50 height 39
type input "2"
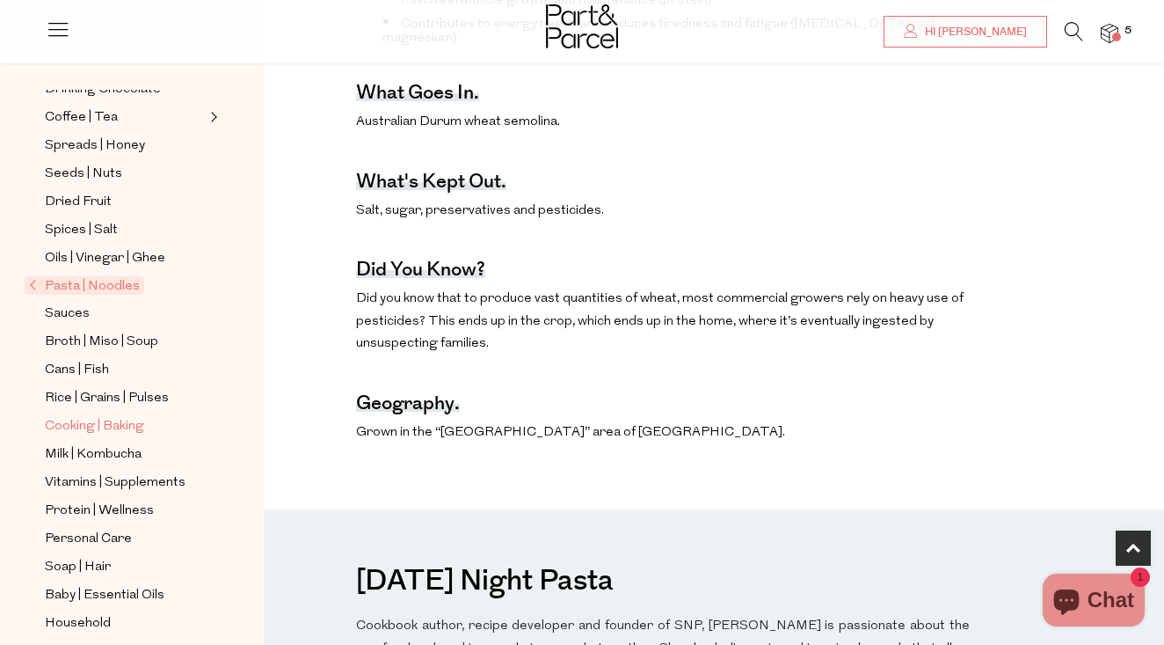
scroll to position [465, 0]
click at [77, 316] on span "Sauces" at bounding box center [67, 315] width 45 height 21
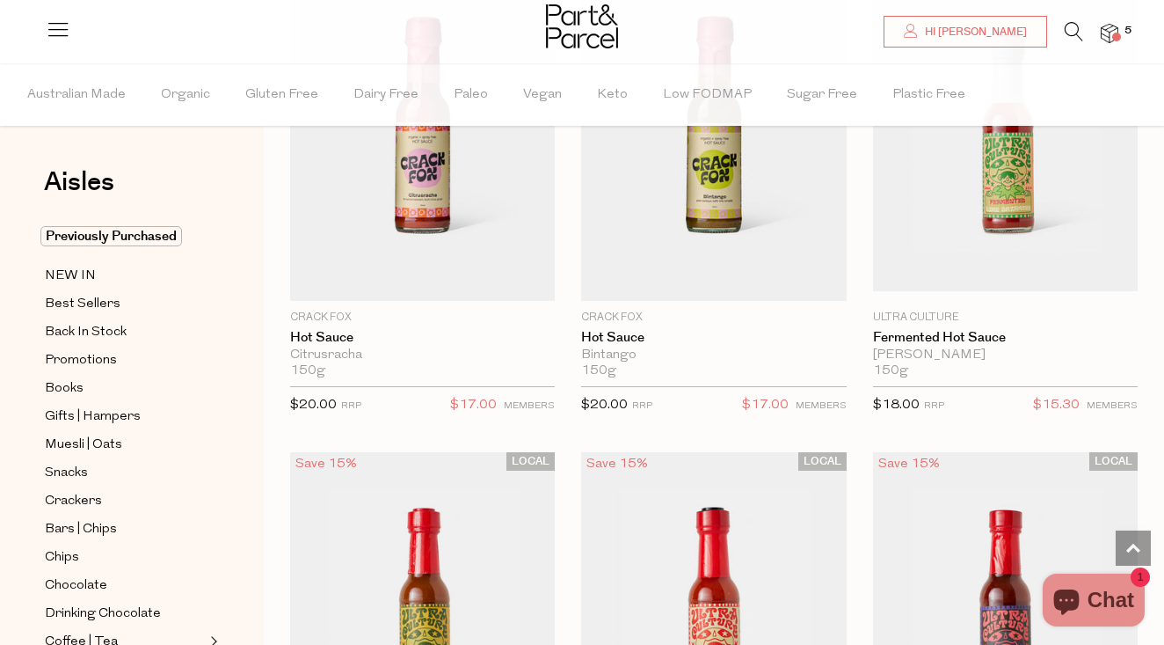
scroll to position [4821, 0]
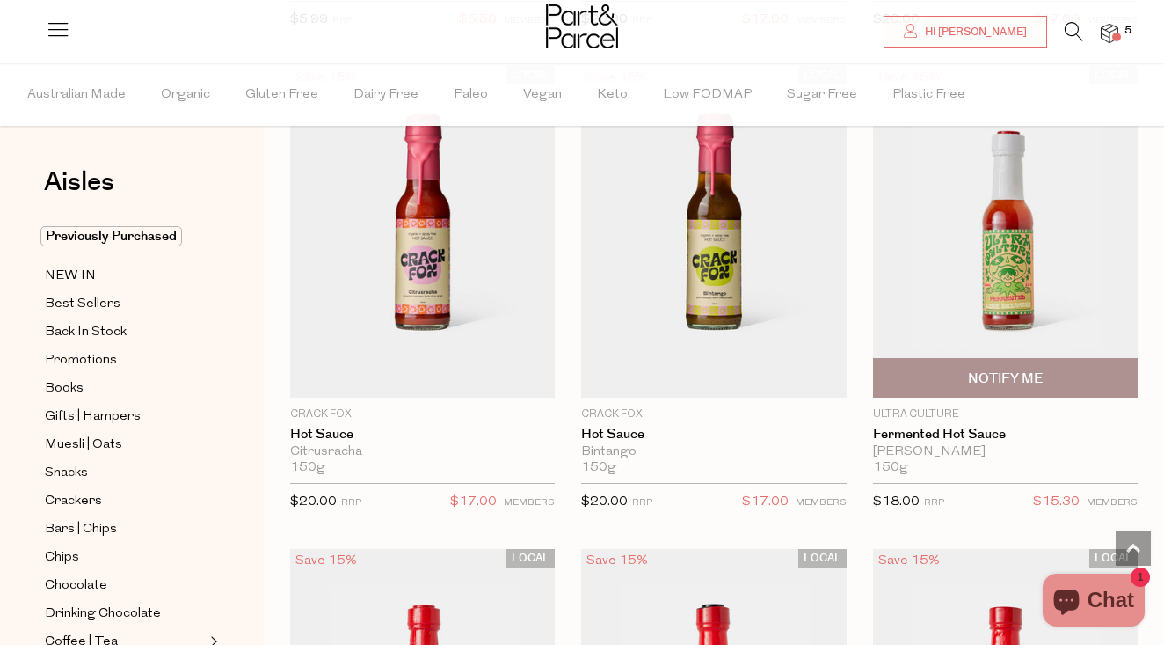
click at [997, 369] on span "Notify Me" at bounding box center [1005, 378] width 75 height 18
type input "Notify when available"
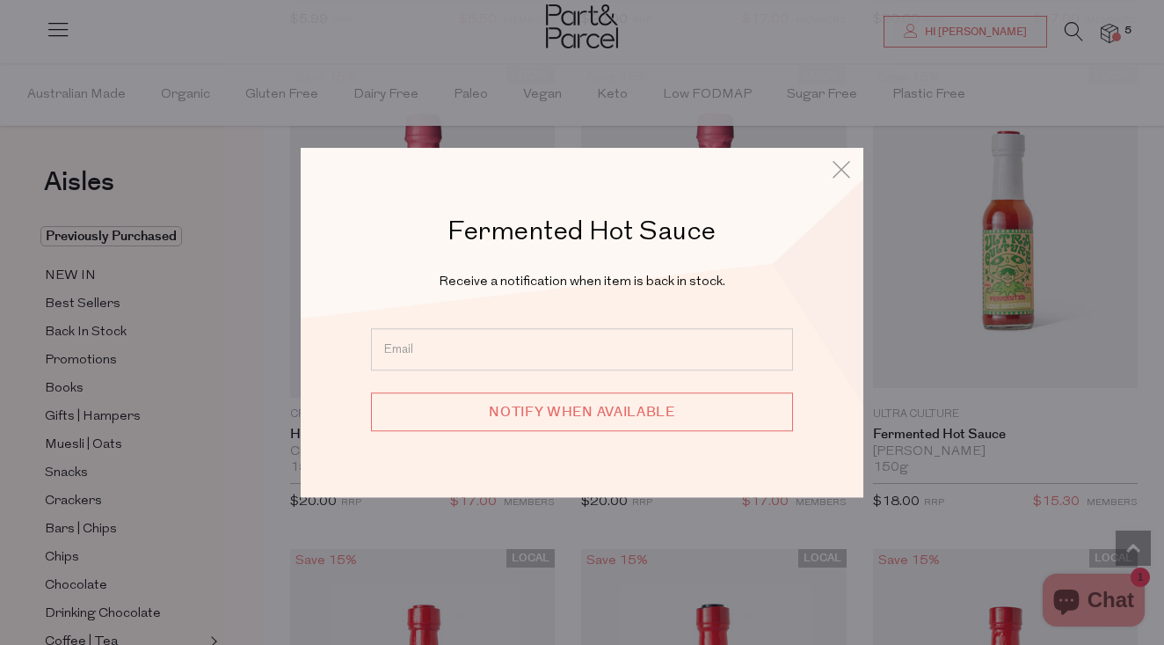
click at [641, 355] on input "email" at bounding box center [582, 349] width 422 height 42
type input "[EMAIL_ADDRESS][DOMAIN_NAME]"
click at [585, 410] on input "Notify when available" at bounding box center [582, 411] width 422 height 39
type input "We will be in touch"
click at [845, 164] on icon at bounding box center [841, 170] width 26 height 26
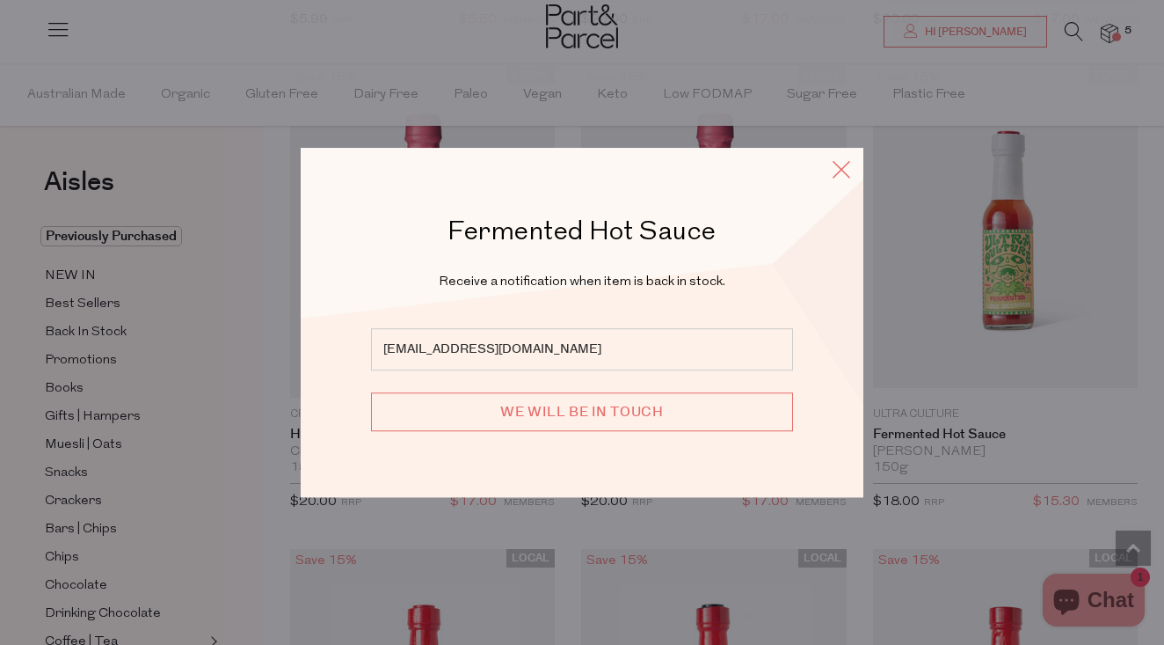
click at [841, 174] on icon at bounding box center [841, 170] width 26 height 26
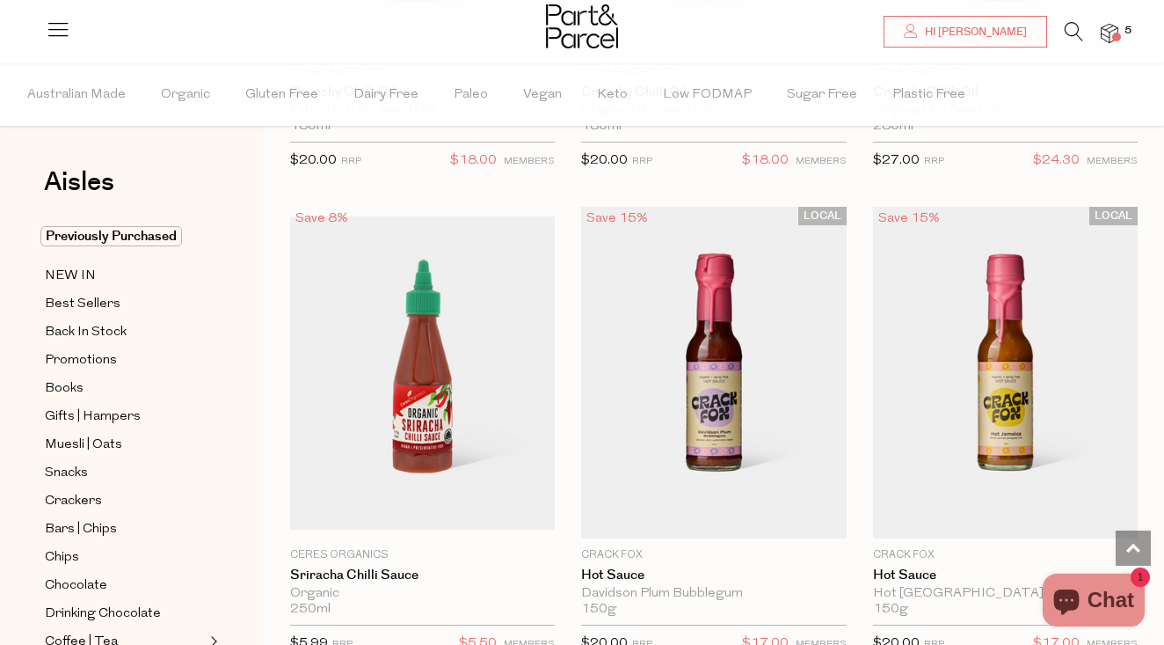
scroll to position [4059, 0]
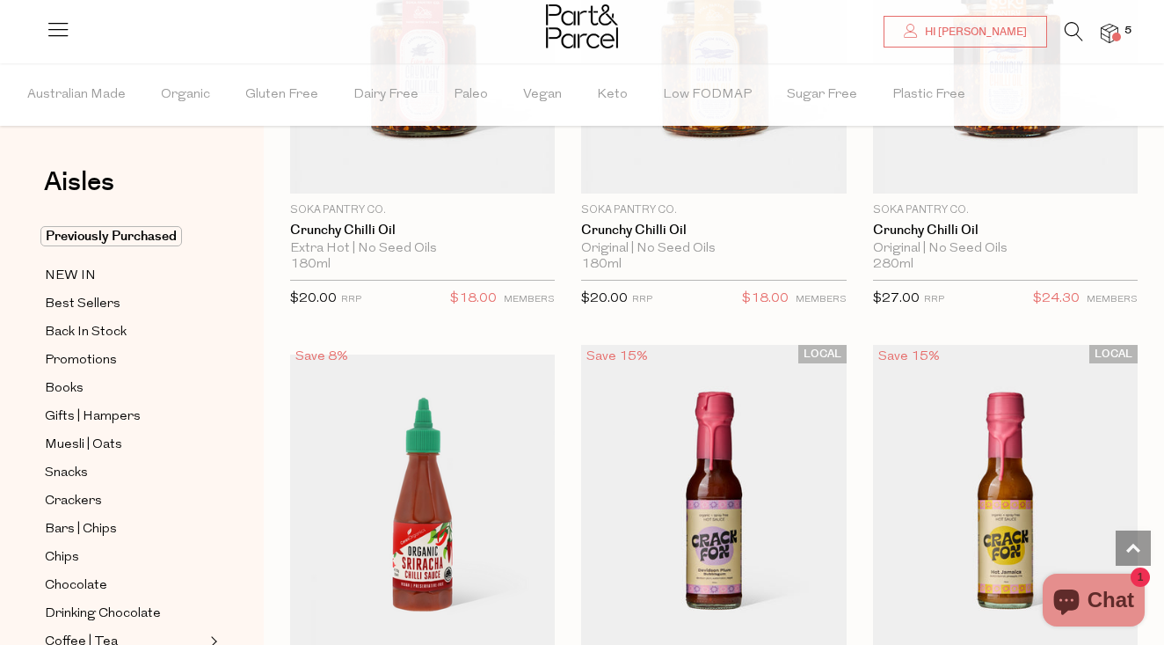
click at [1114, 32] on img at bounding box center [1110, 34] width 18 height 20
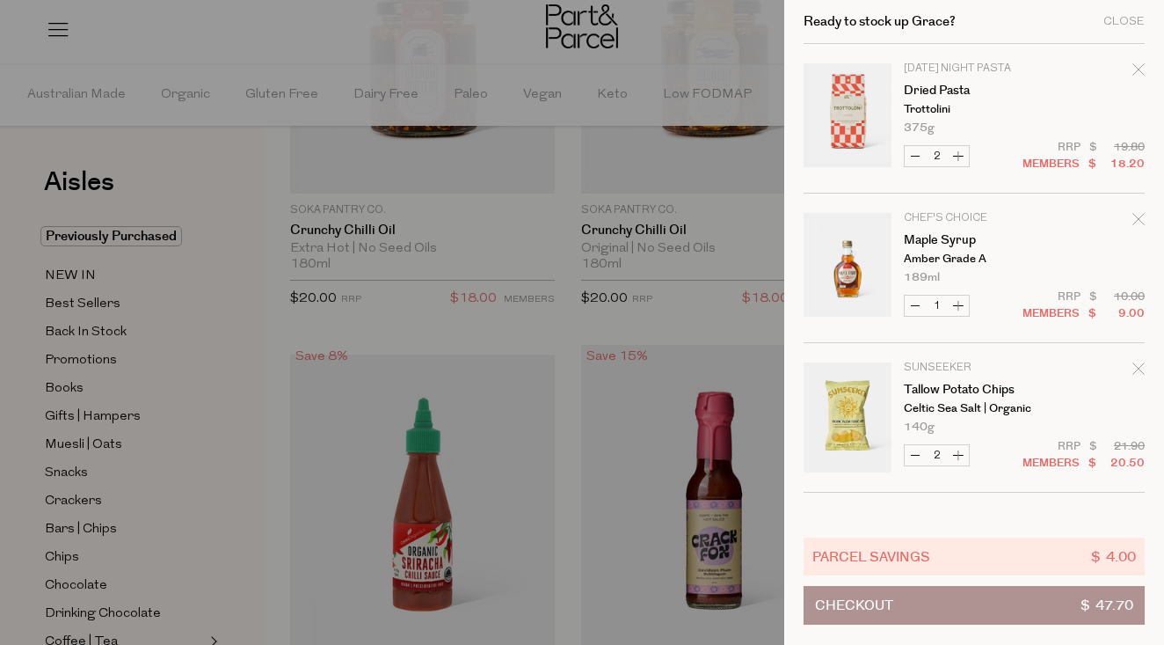
click at [1141, 69] on icon "Remove Dried Pasta" at bounding box center [1139, 69] width 12 height 12
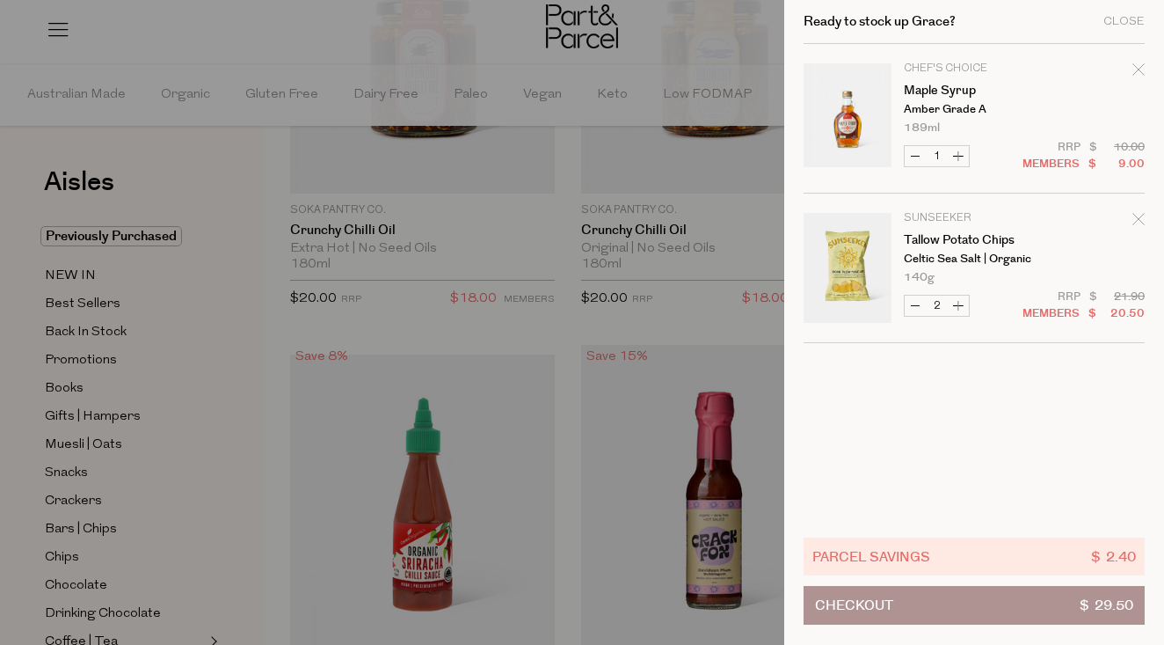
click at [723, 325] on div at bounding box center [582, 322] width 1164 height 645
